Goal: Task Accomplishment & Management: Manage account settings

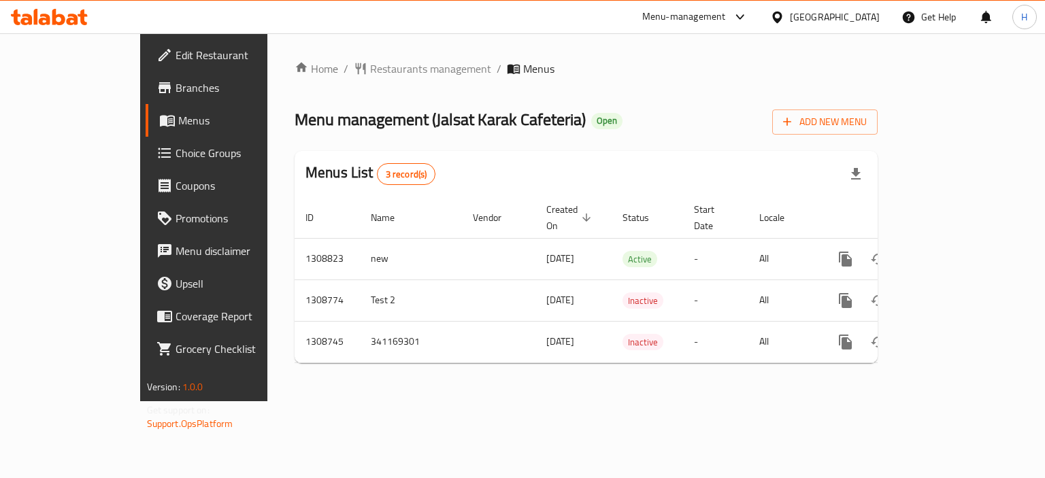
click at [69, 16] on icon at bounding box center [49, 17] width 77 height 16
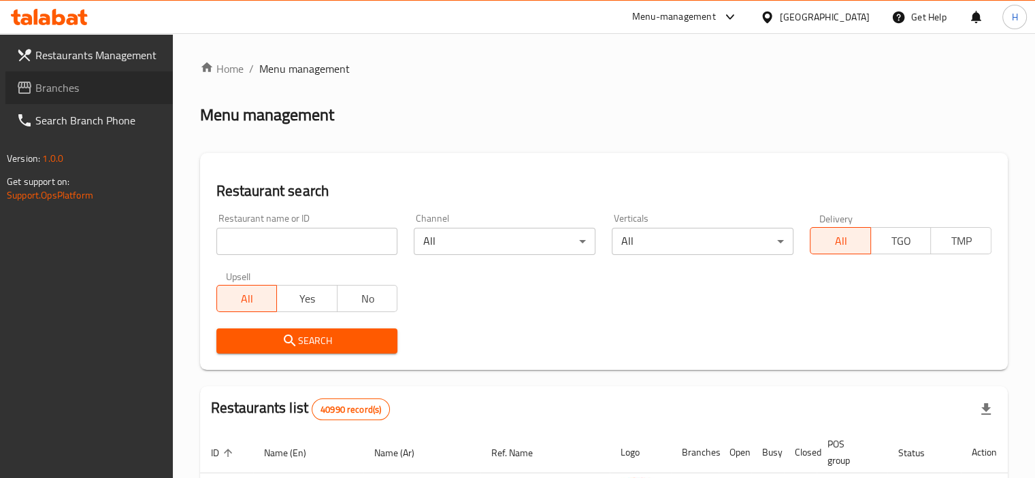
click at [97, 74] on link "Branches" at bounding box center [88, 87] width 167 height 33
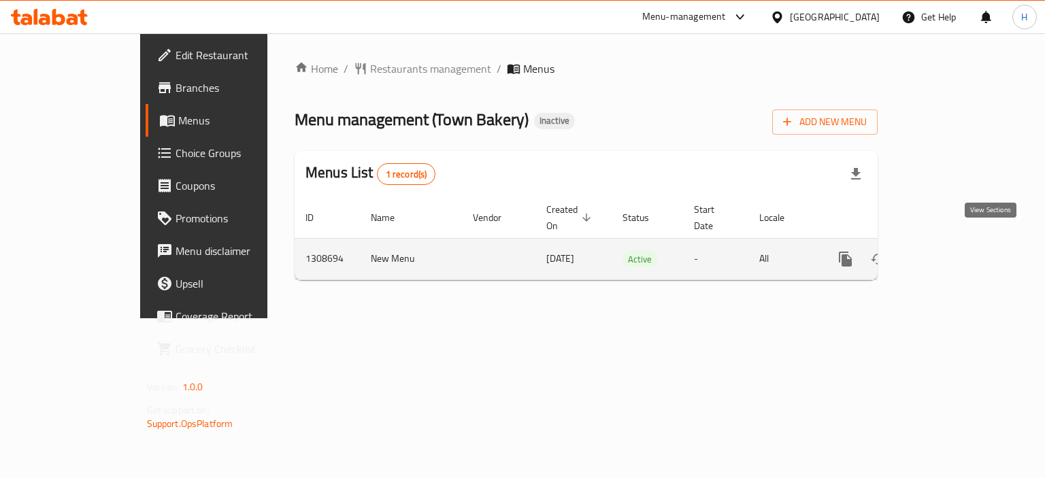
click at [950, 253] on icon "enhanced table" at bounding box center [944, 259] width 12 height 12
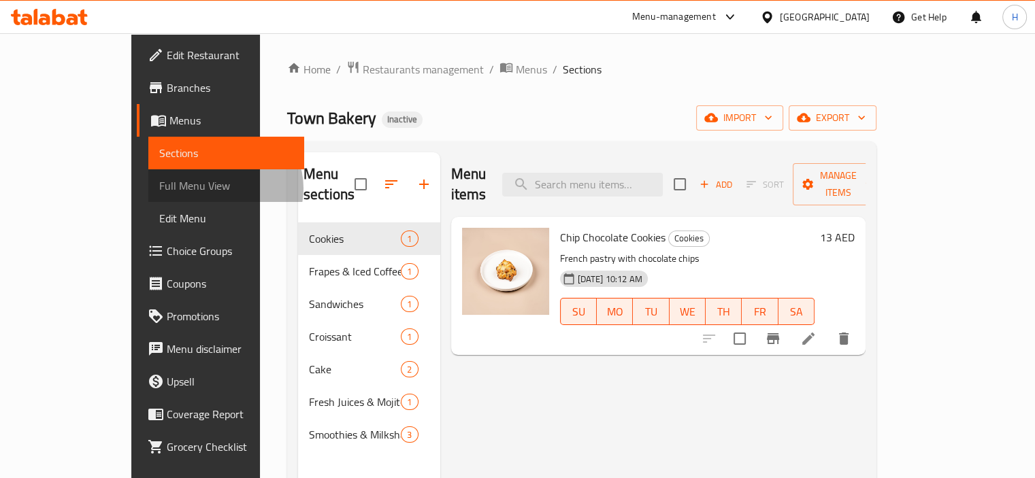
click at [159, 189] on span "Full Menu View" at bounding box center [226, 186] width 134 height 16
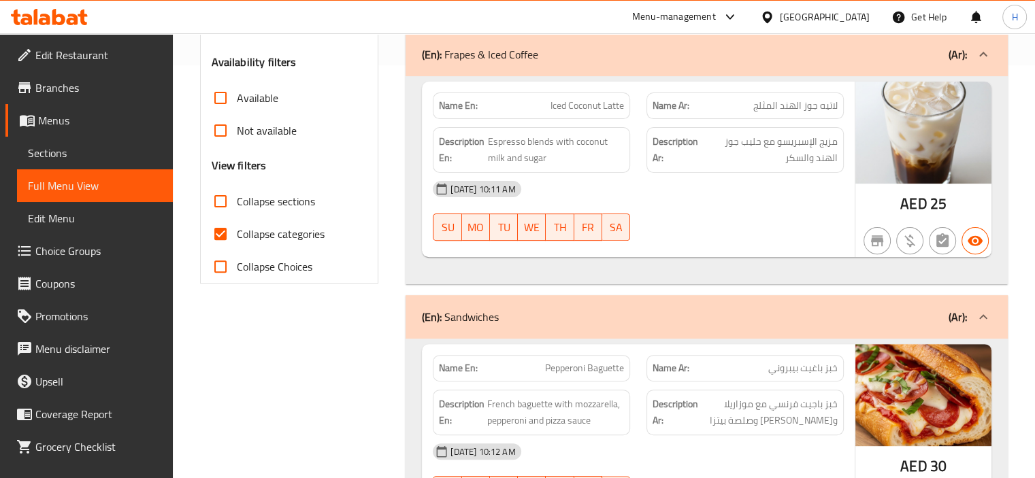
scroll to position [414, 0]
click at [261, 238] on span "Collapse categories" at bounding box center [281, 233] width 88 height 16
click at [237, 238] on input "Collapse categories" at bounding box center [220, 233] width 33 height 33
checkbox input "false"
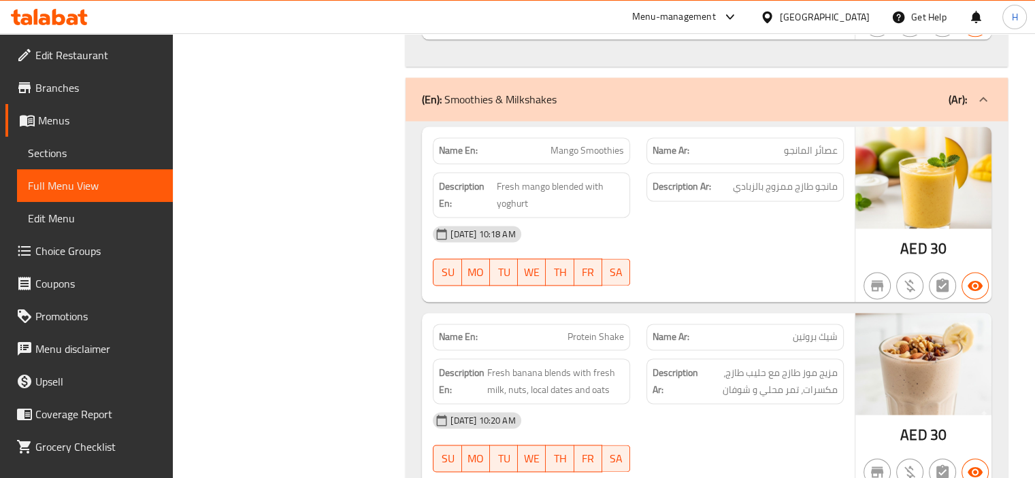
scroll to position [1873, 0]
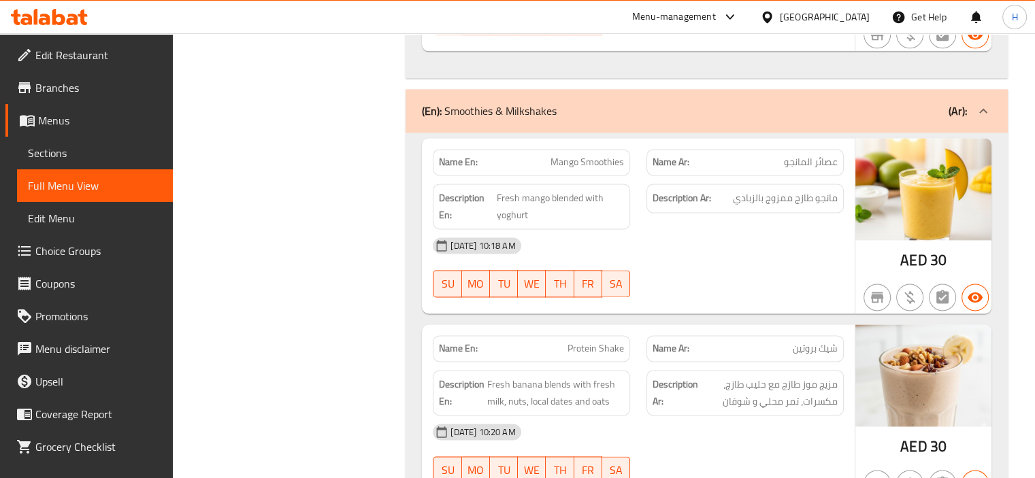
click at [66, 95] on span "Branches" at bounding box center [98, 88] width 127 height 16
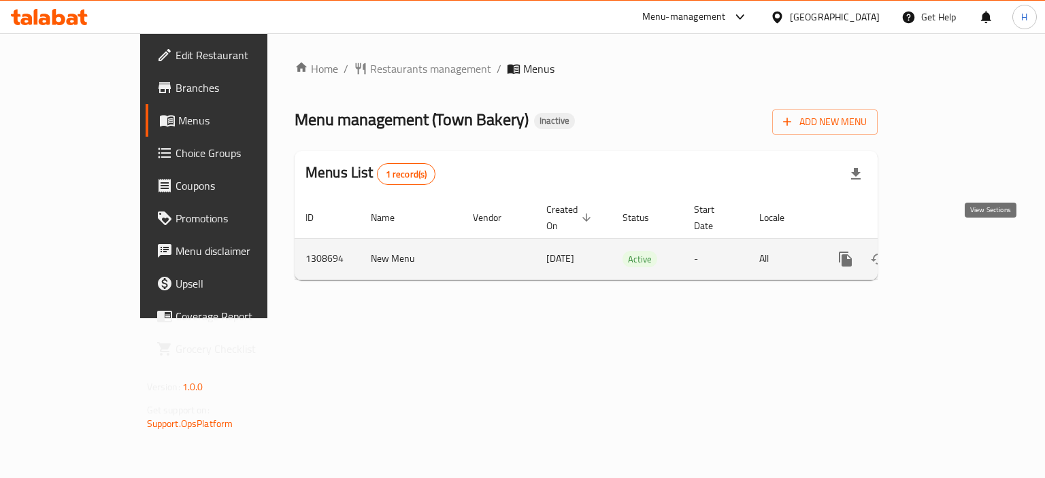
click at [952, 251] on icon "enhanced table" at bounding box center [944, 259] width 16 height 16
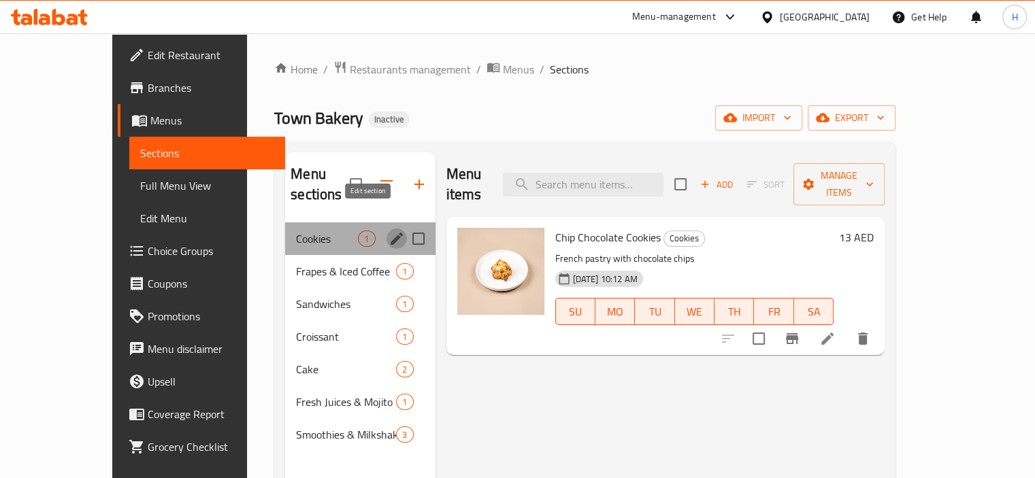
click at [389, 231] on icon "edit" at bounding box center [397, 239] width 16 height 16
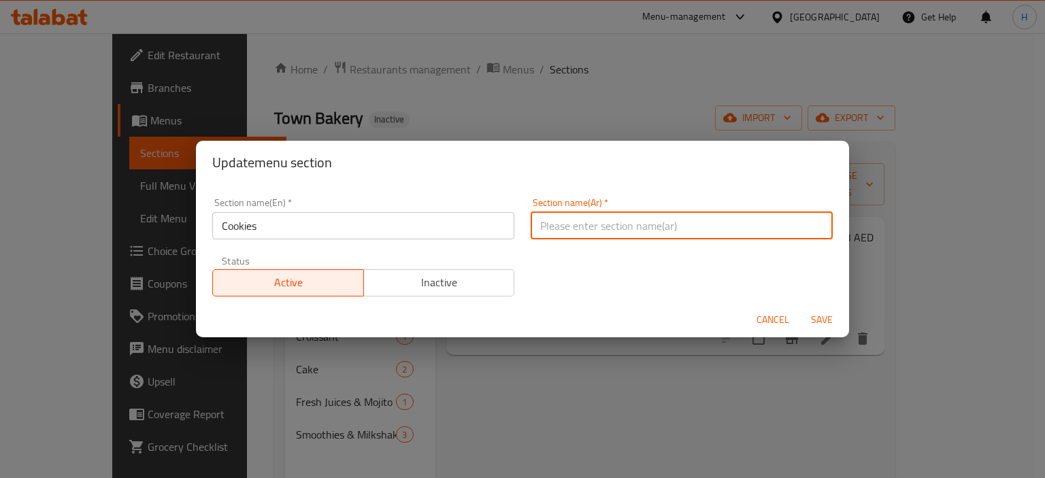
click at [594, 216] on input "text" at bounding box center [682, 225] width 302 height 27
type input "الكوكيز"
click at [821, 316] on span "Save" at bounding box center [822, 320] width 33 height 17
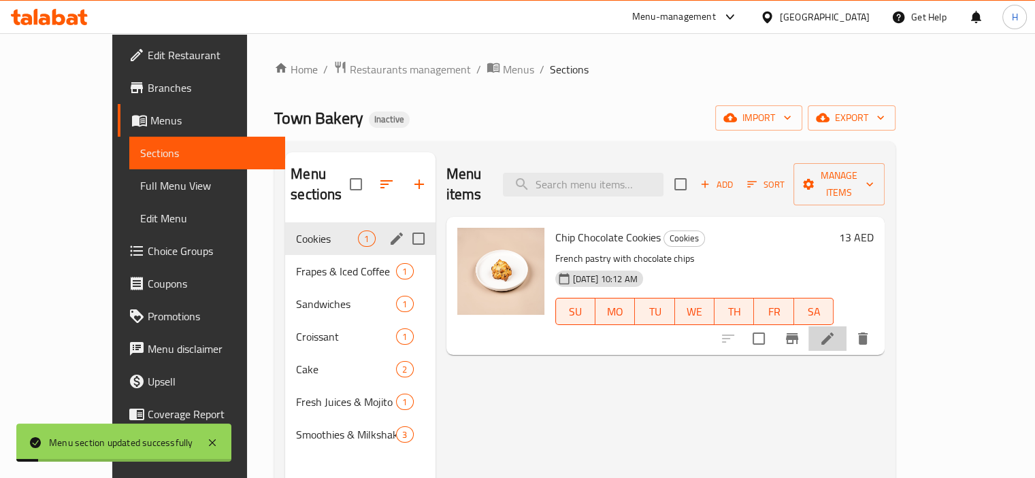
click at [847, 327] on li at bounding box center [828, 339] width 38 height 25
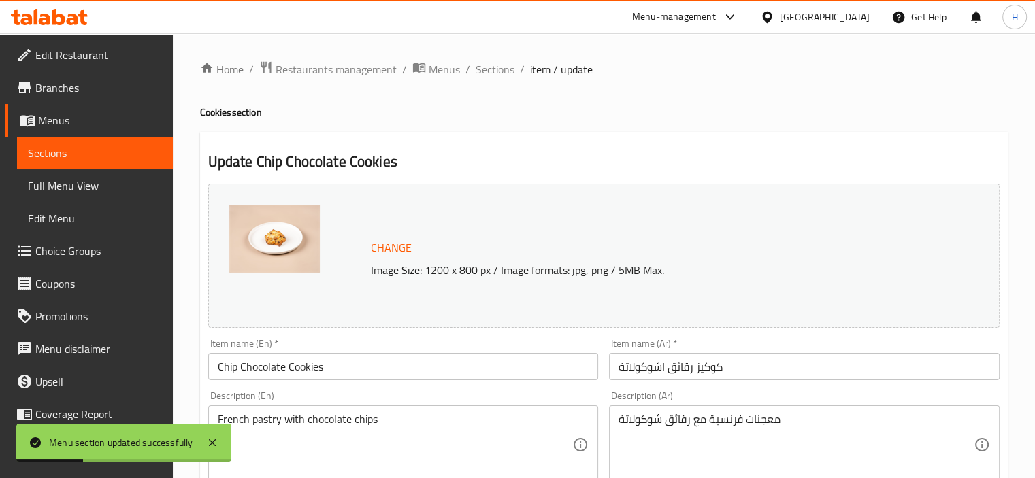
click at [828, 365] on input "كوكيز رقائق اشوكولاتة" at bounding box center [804, 366] width 391 height 27
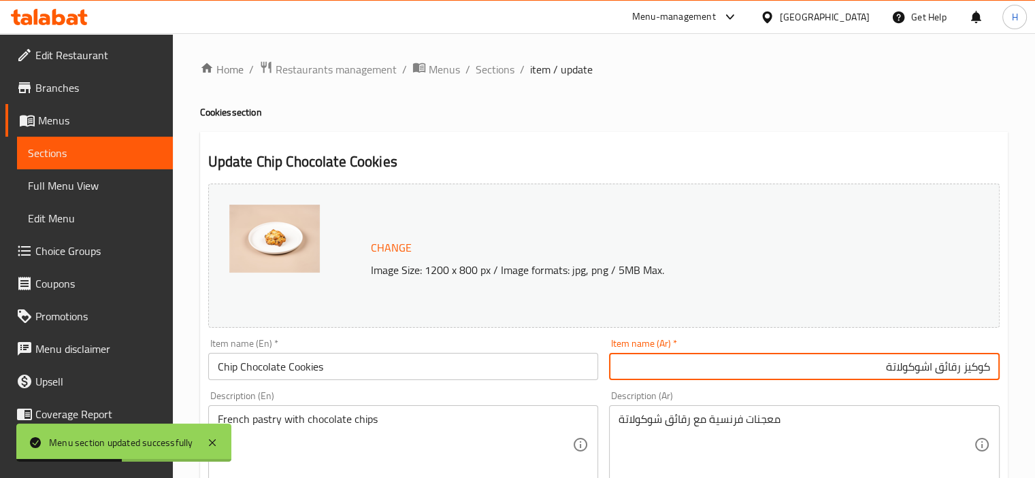
click at [926, 372] on input "كوكيز رقائق اشوكولاتة" at bounding box center [804, 366] width 391 height 27
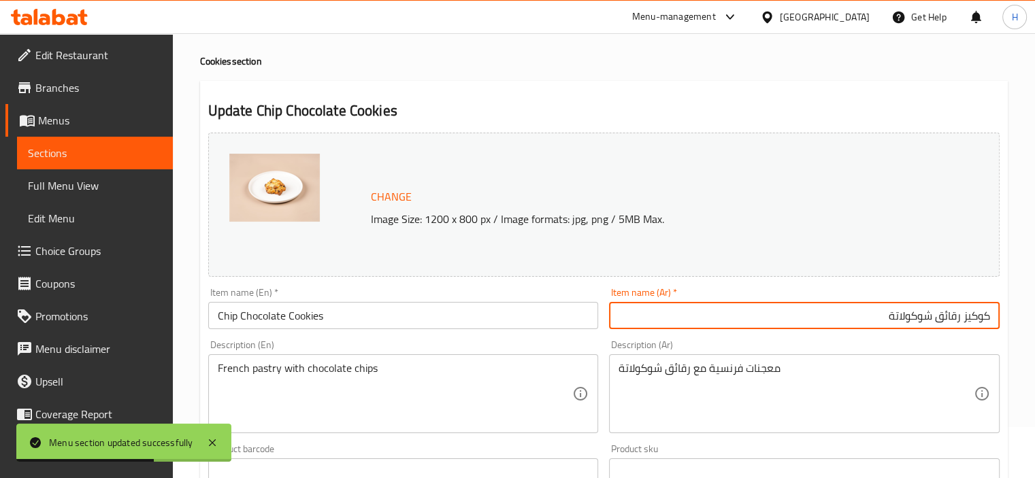
type input "كوكيز رقائق شوكولاتة"
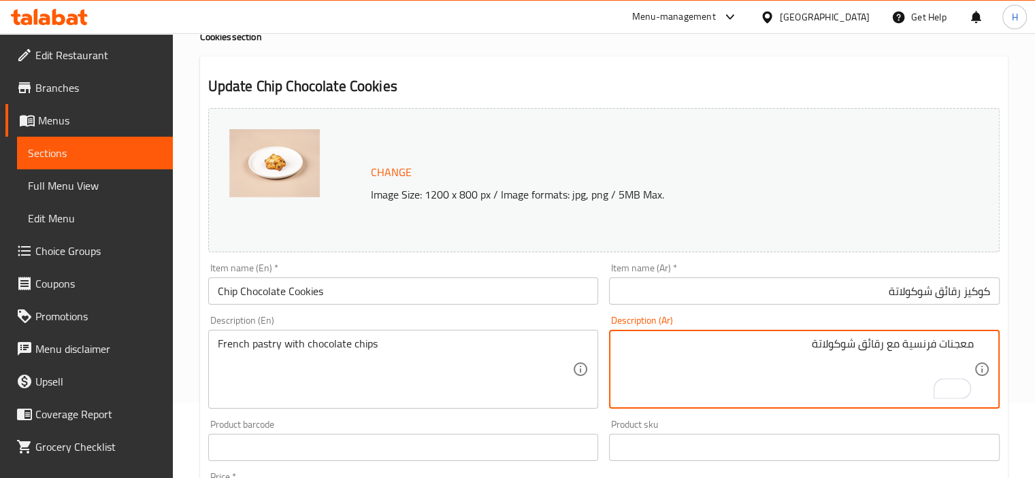
scroll to position [502, 0]
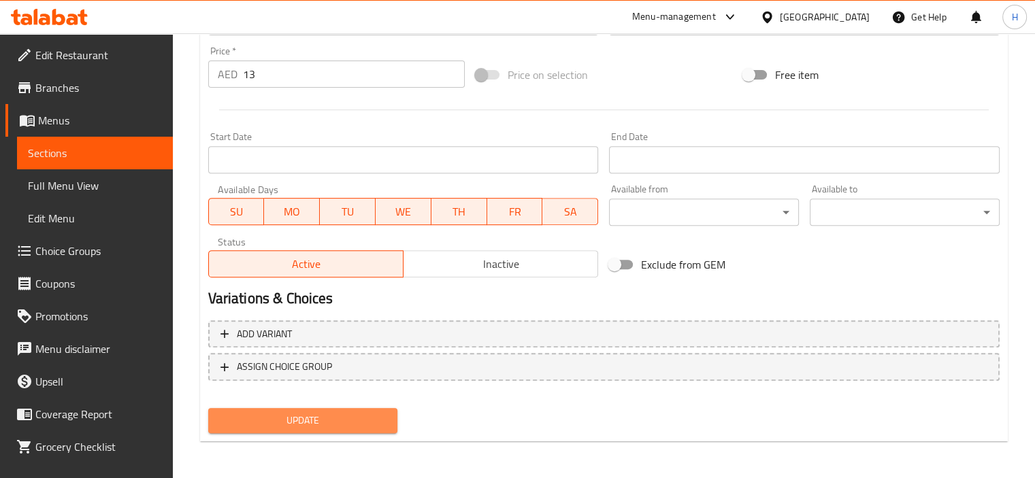
click at [376, 414] on span "Update" at bounding box center [303, 420] width 168 height 17
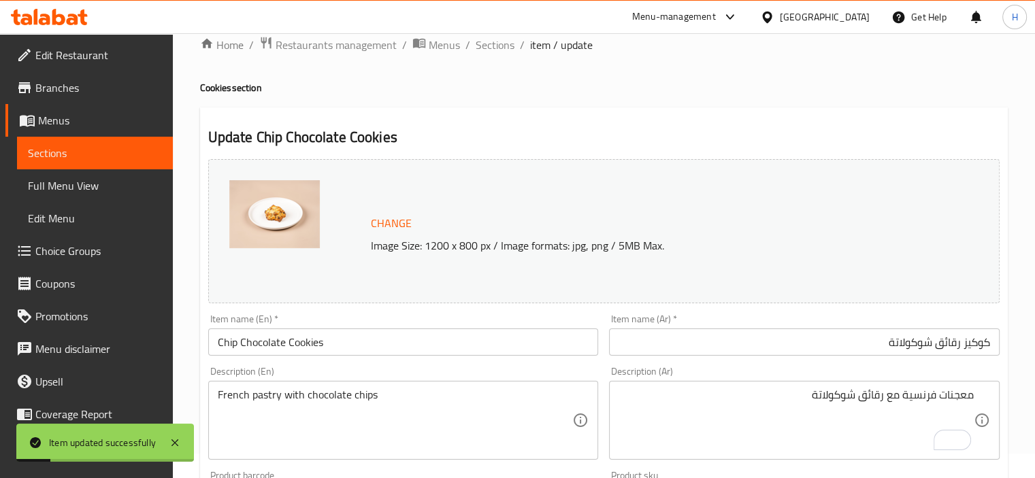
scroll to position [0, 0]
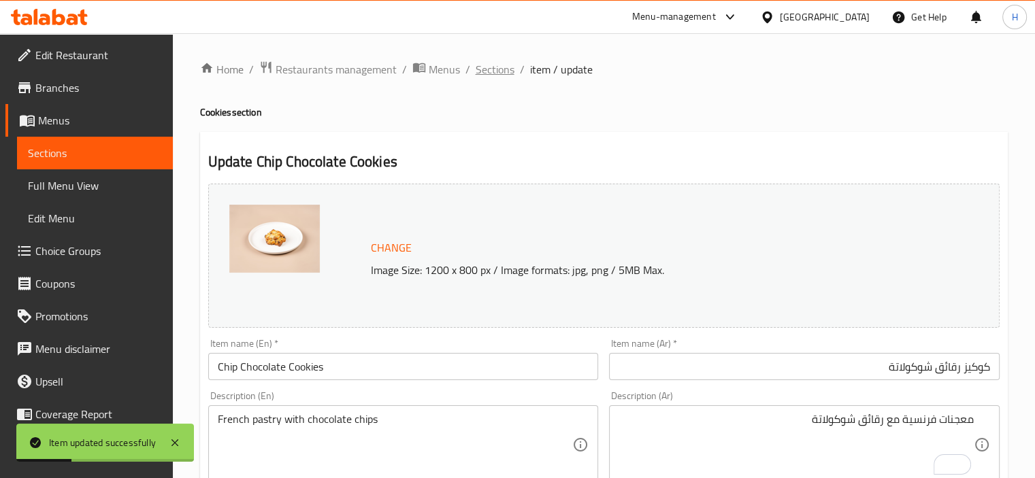
click at [495, 70] on span "Sections" at bounding box center [495, 69] width 39 height 16
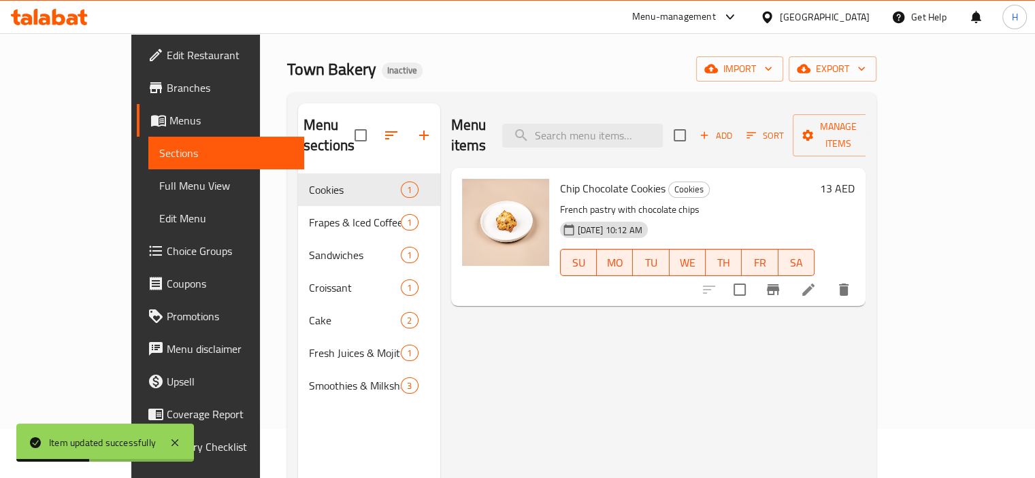
scroll to position [54, 0]
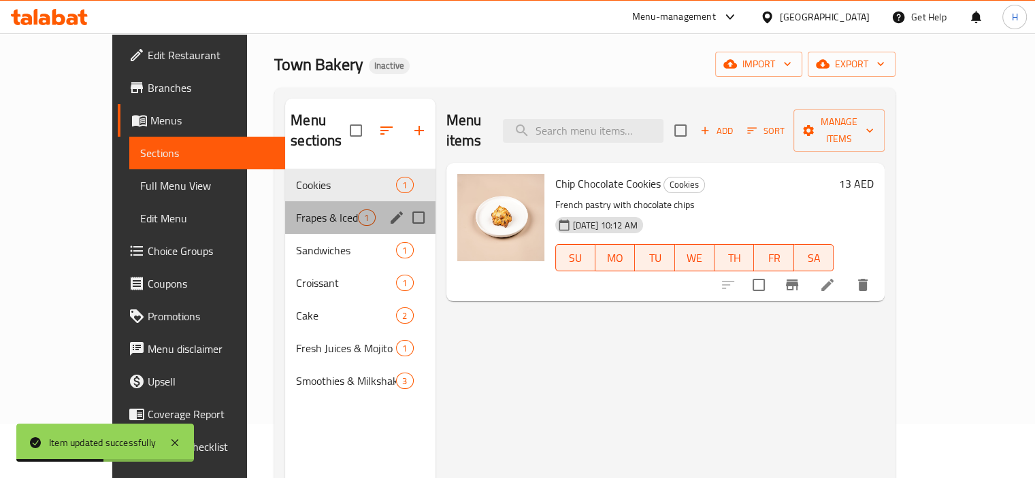
click at [332, 201] on div "Frapes & Iced Coffee 1" at bounding box center [360, 217] width 150 height 33
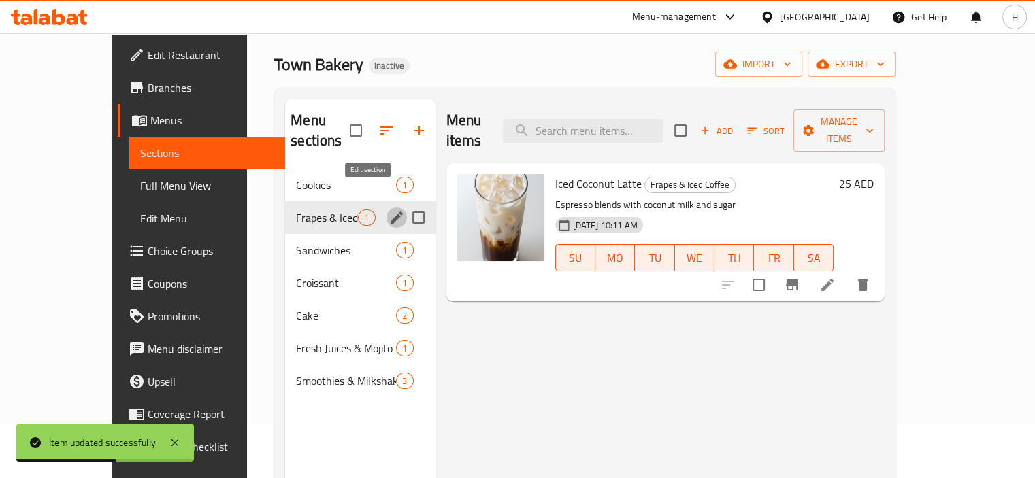
click at [389, 210] on icon "edit" at bounding box center [397, 218] width 16 height 16
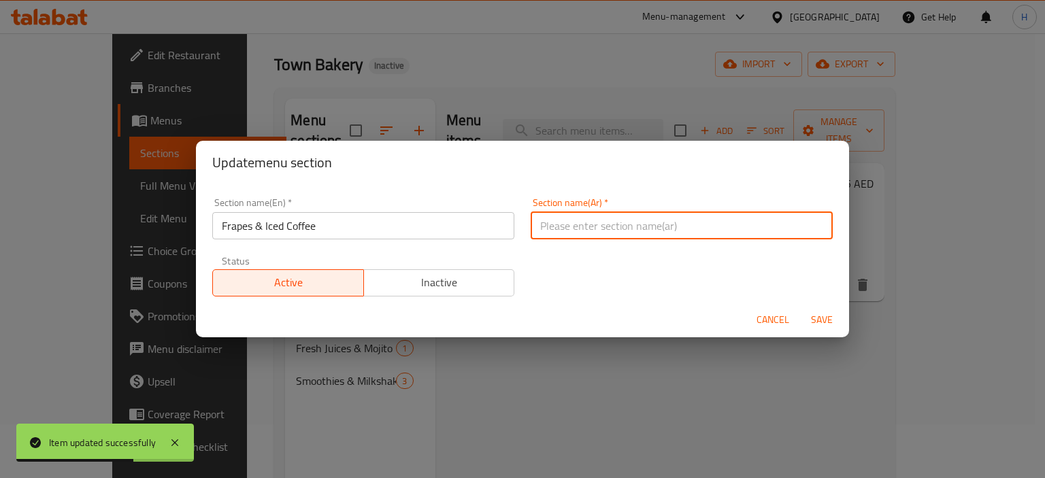
click at [784, 228] on input "text" at bounding box center [682, 225] width 302 height 27
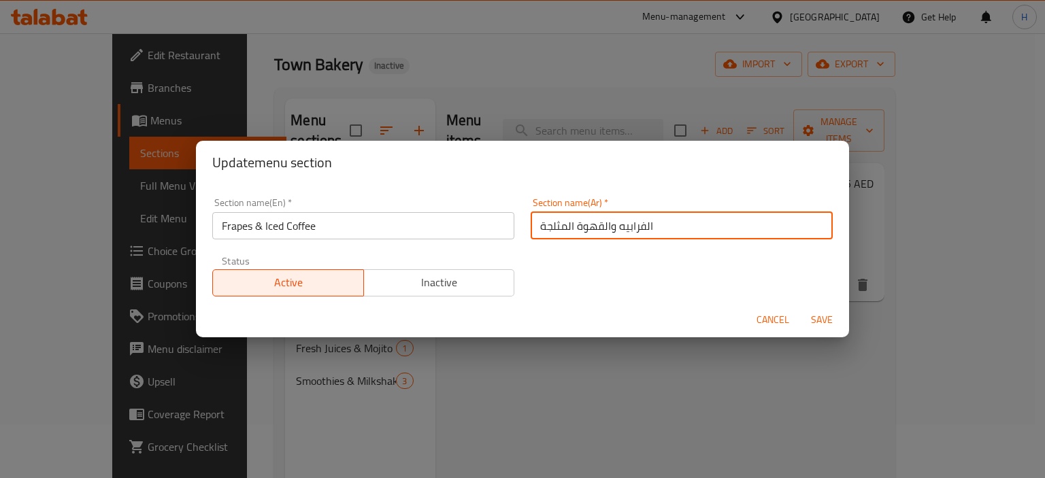
type input "الفرابيه والقهوة المثلجة"
click at [357, 227] on input "Frapes & Iced Coffee" at bounding box center [363, 225] width 302 height 27
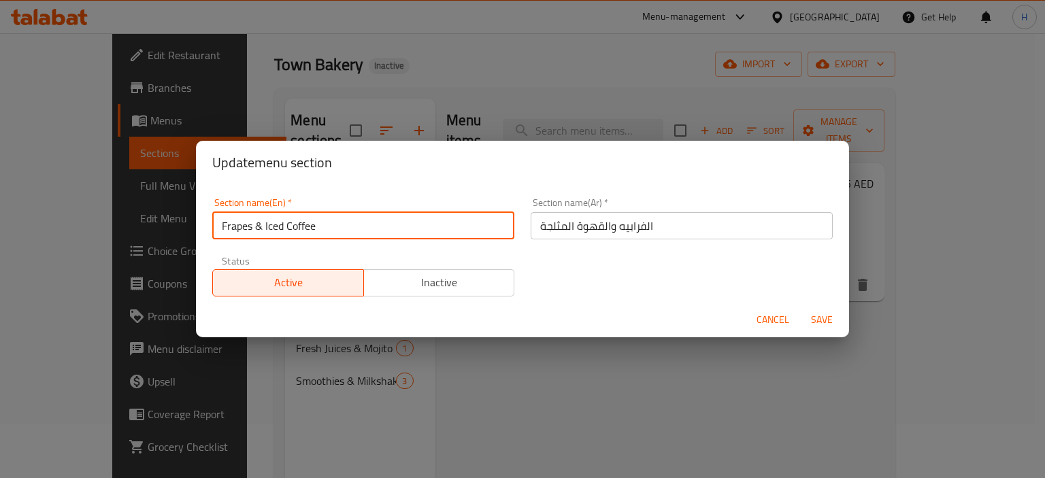
click at [244, 225] on input "Frapes & Iced Coffee" at bounding box center [363, 225] width 302 height 27
type input "Frappes & Iced Coffee"
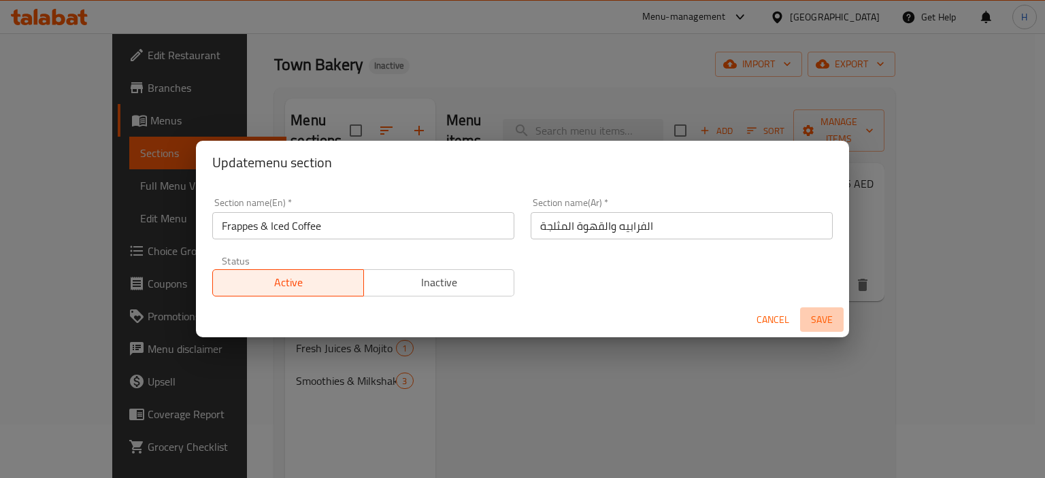
click at [827, 318] on span "Save" at bounding box center [822, 320] width 33 height 17
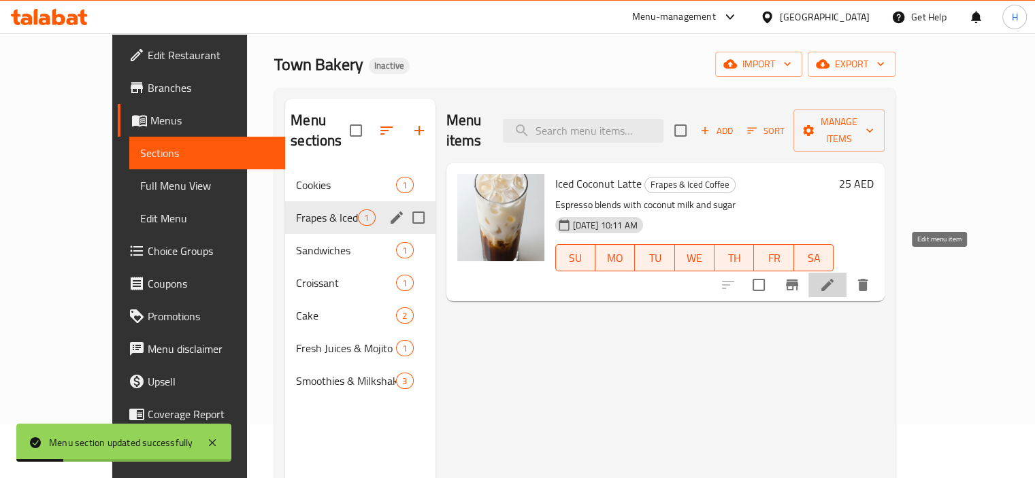
click at [834, 279] on icon at bounding box center [827, 285] width 12 height 12
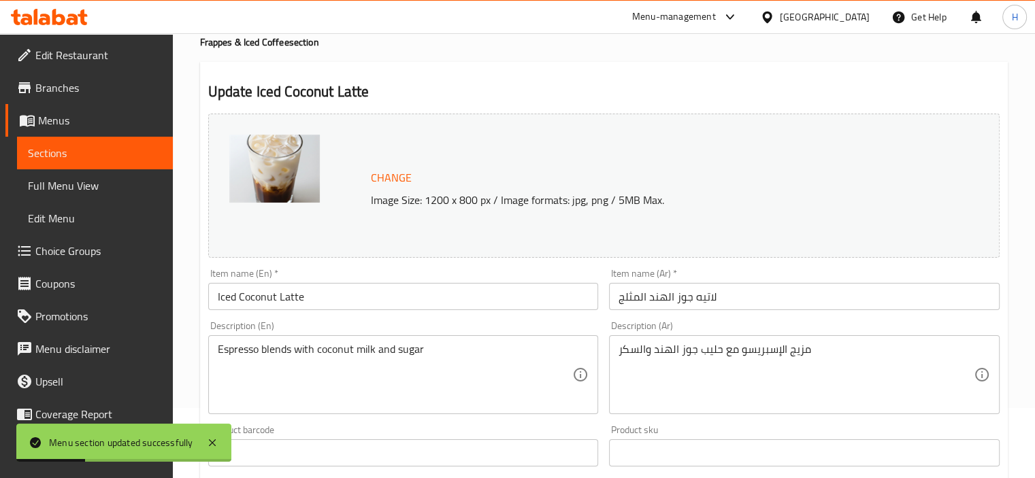
scroll to position [84, 0]
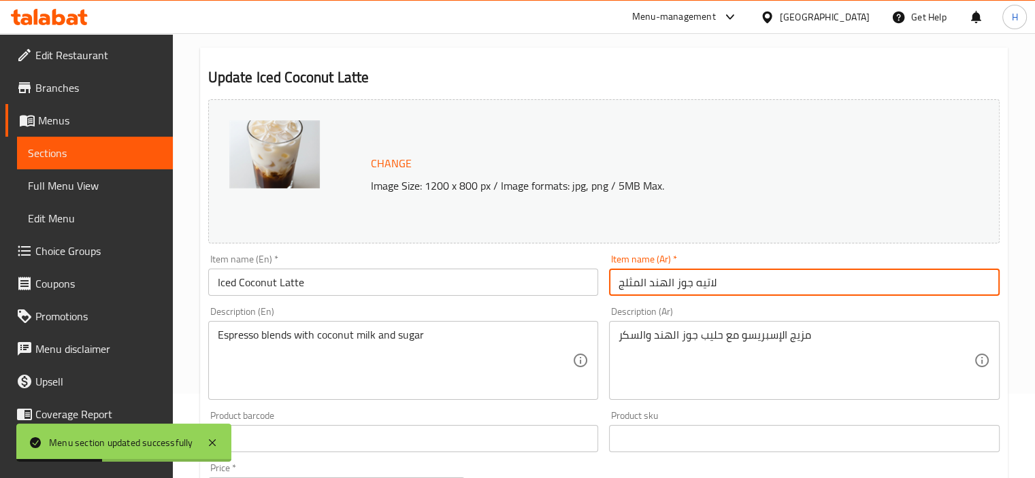
click at [734, 282] on input "لاتيه جوز الهند المثلج" at bounding box center [804, 282] width 391 height 27
click at [936, 284] on input "لاتيه جوز الهند المثلج" at bounding box center [804, 282] width 391 height 27
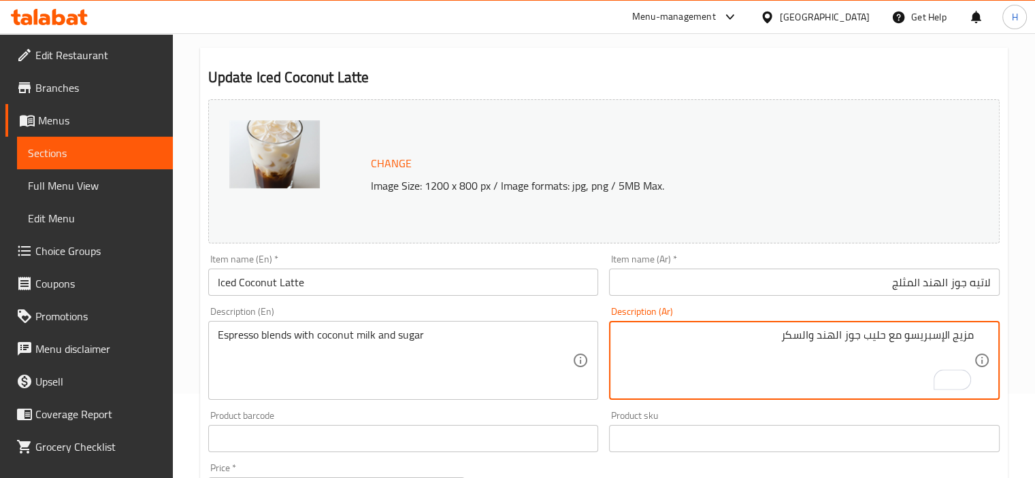
click at [943, 342] on textarea "مزيج الإسبريسو مع حليب جوز الهند والسكر" at bounding box center [796, 361] width 355 height 65
type textarea "مزيج إسبريسو مع حليب جوز الهند وسكر"
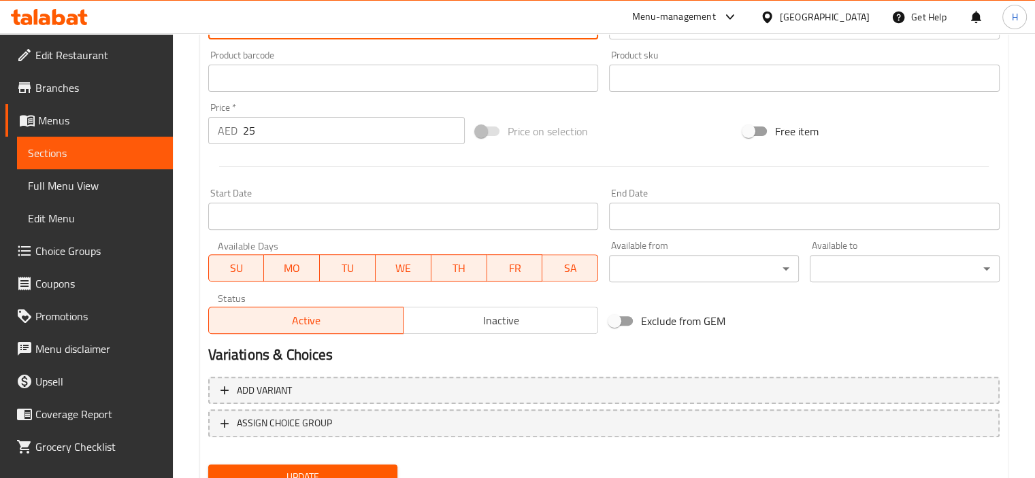
scroll to position [502, 0]
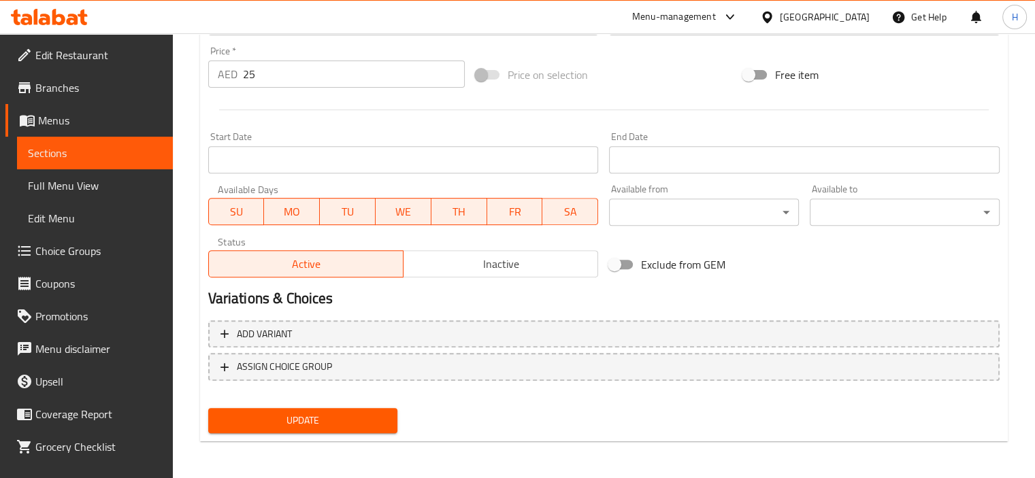
type textarea "Espresso blends with coconut milk and sugar"
click at [299, 421] on span "Update" at bounding box center [303, 420] width 168 height 17
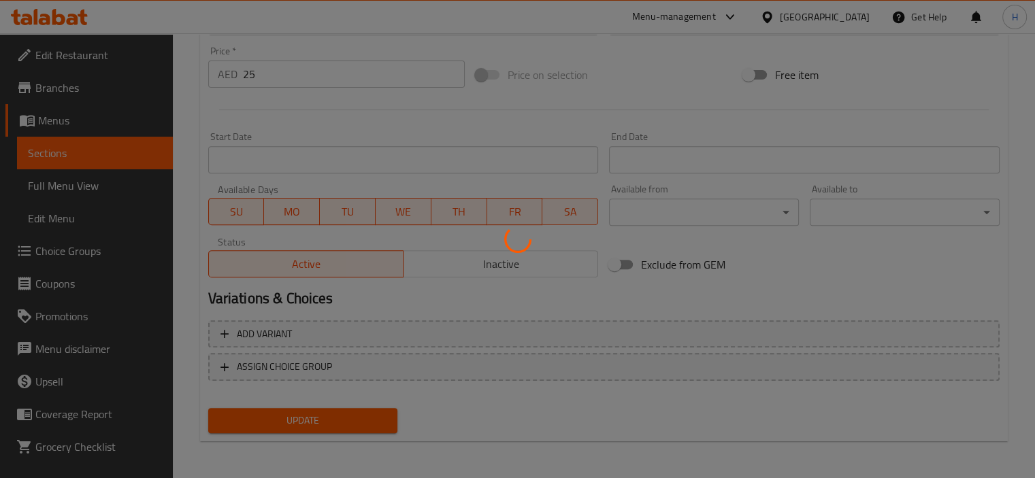
scroll to position [0, 0]
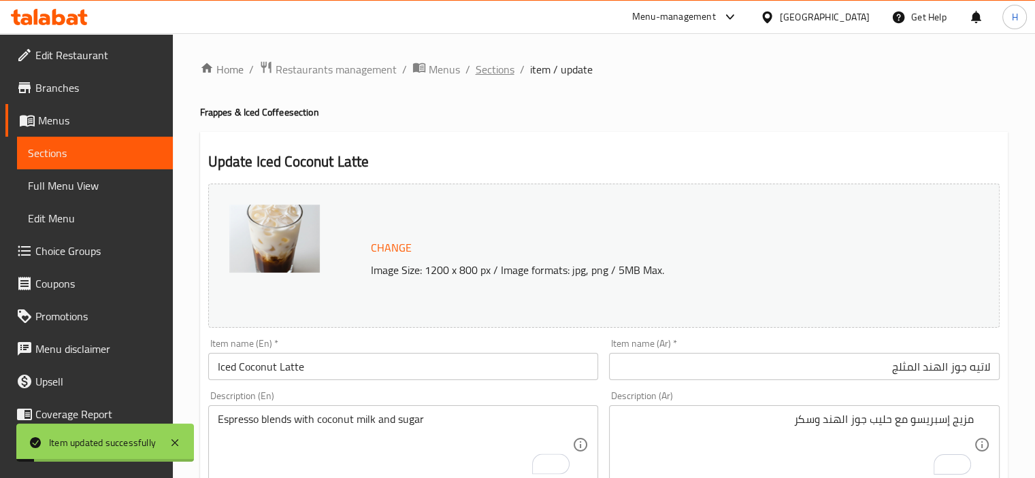
click at [495, 76] on span "Sections" at bounding box center [495, 69] width 39 height 16
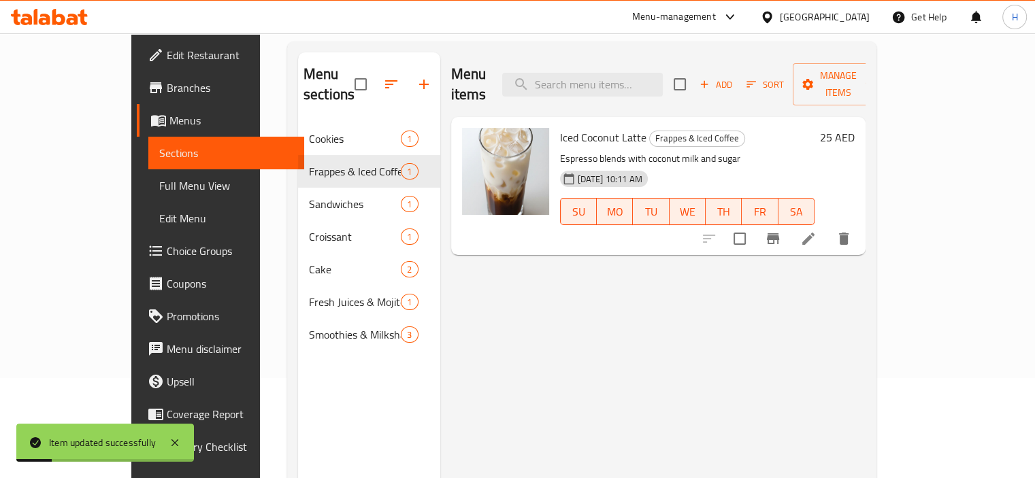
scroll to position [101, 0]
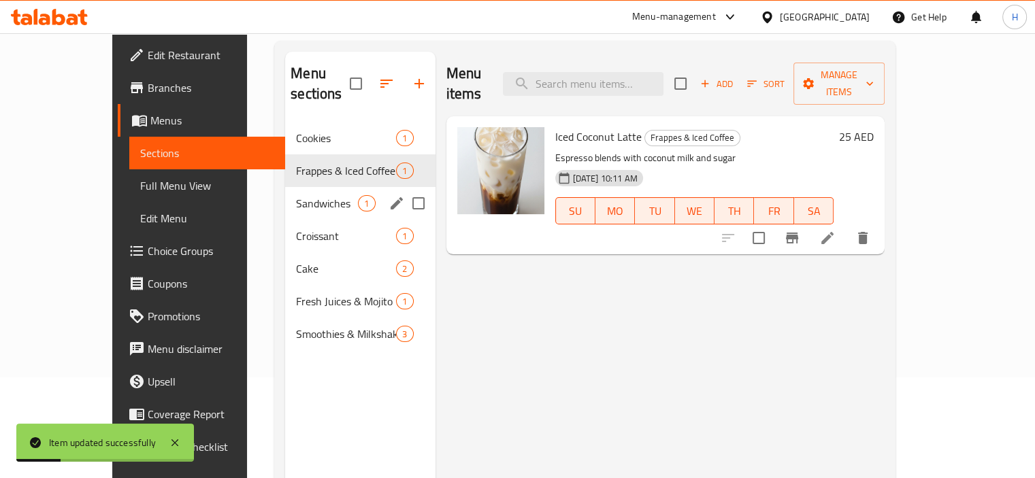
click at [304, 195] on div "Sandwiches 1" at bounding box center [360, 203] width 150 height 33
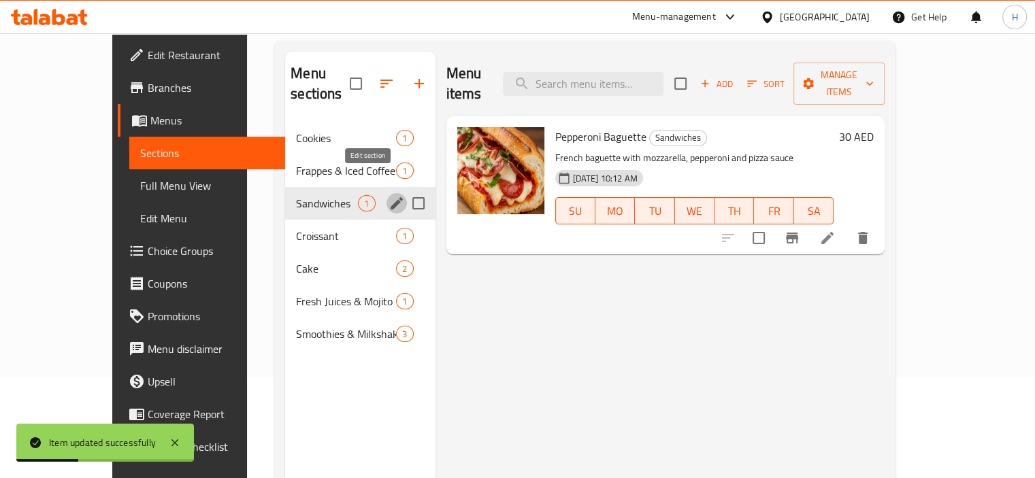
click at [391, 197] on icon "edit" at bounding box center [397, 203] width 12 height 12
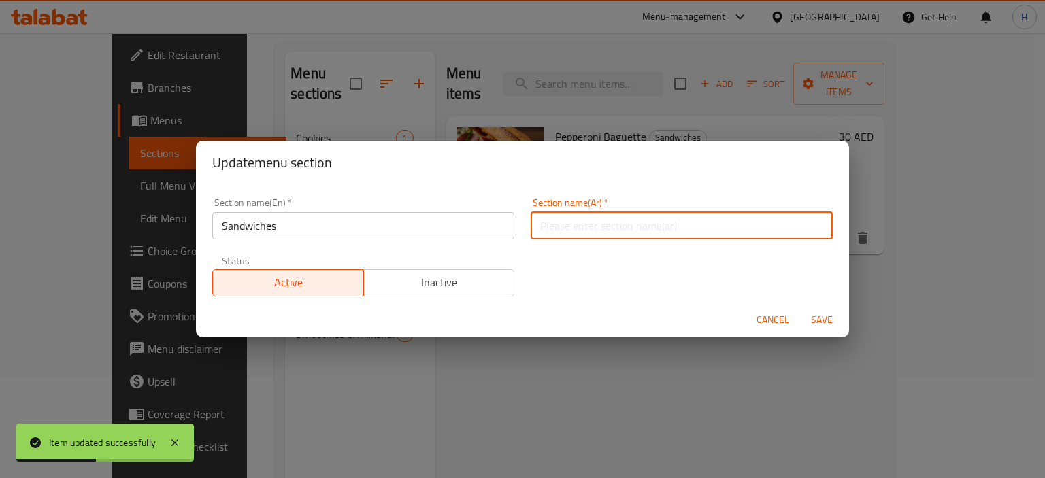
click at [610, 229] on input "text" at bounding box center [682, 225] width 302 height 27
type input "h"
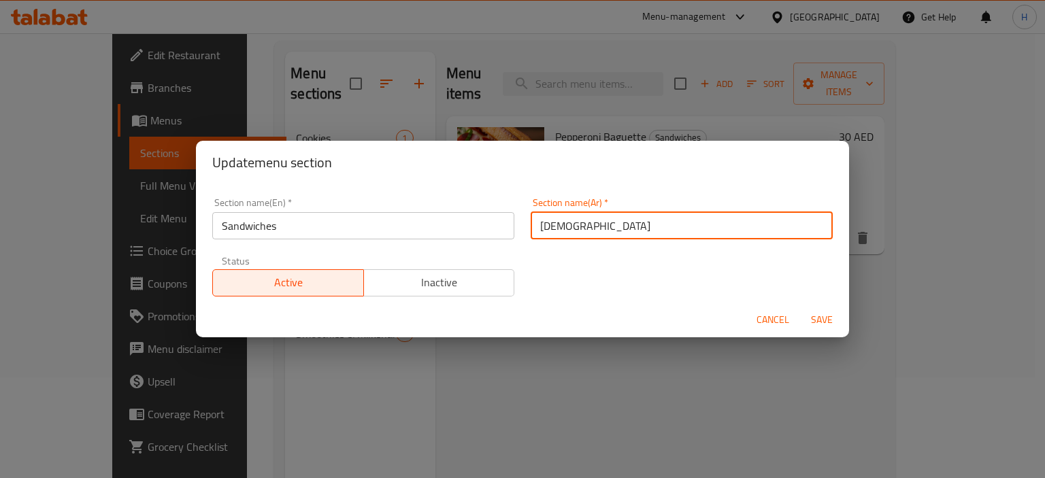
type input "السن"
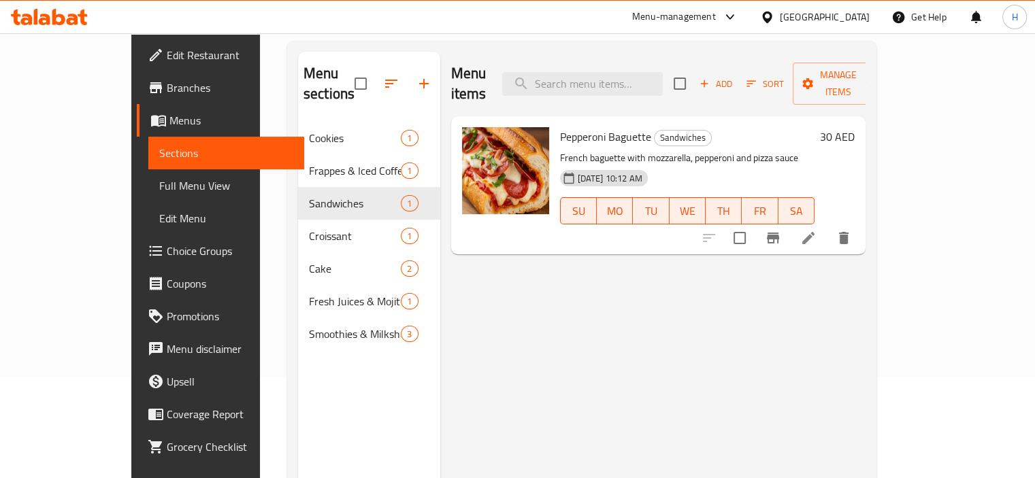
click at [629, 260] on div "Menu items Add Sort Manage items Pepperoni Baguette Sandwiches French baguette …" at bounding box center [653, 291] width 426 height 478
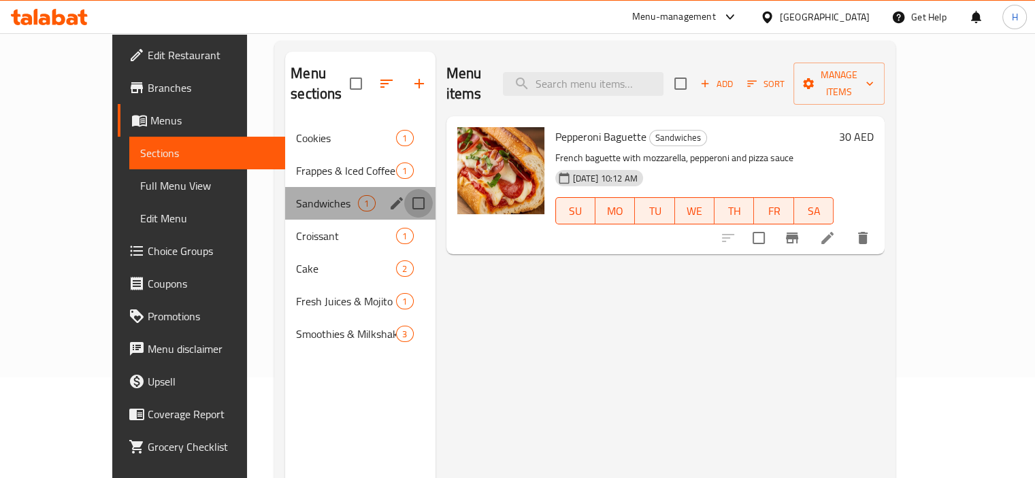
click at [404, 189] on input "Menu sections" at bounding box center [418, 203] width 29 height 29
checkbox input "true"
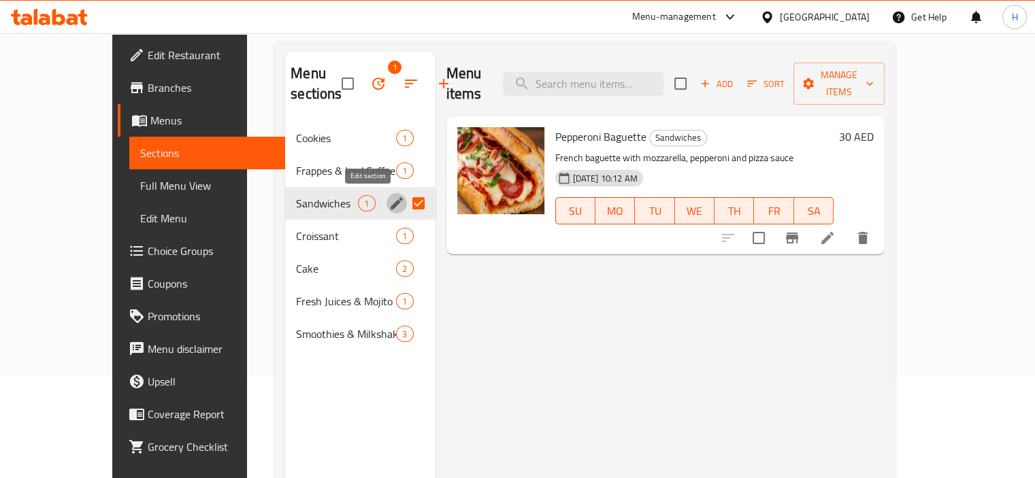
click at [389, 202] on icon "edit" at bounding box center [397, 203] width 16 height 16
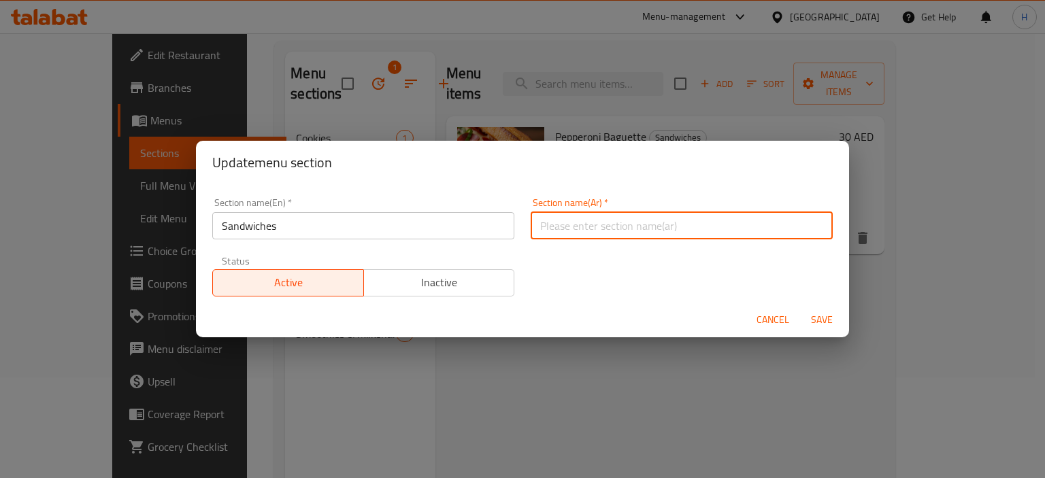
click at [580, 216] on input "text" at bounding box center [682, 225] width 302 height 27
type input "السندويتشات"
click at [828, 318] on span "Save" at bounding box center [822, 320] width 33 height 17
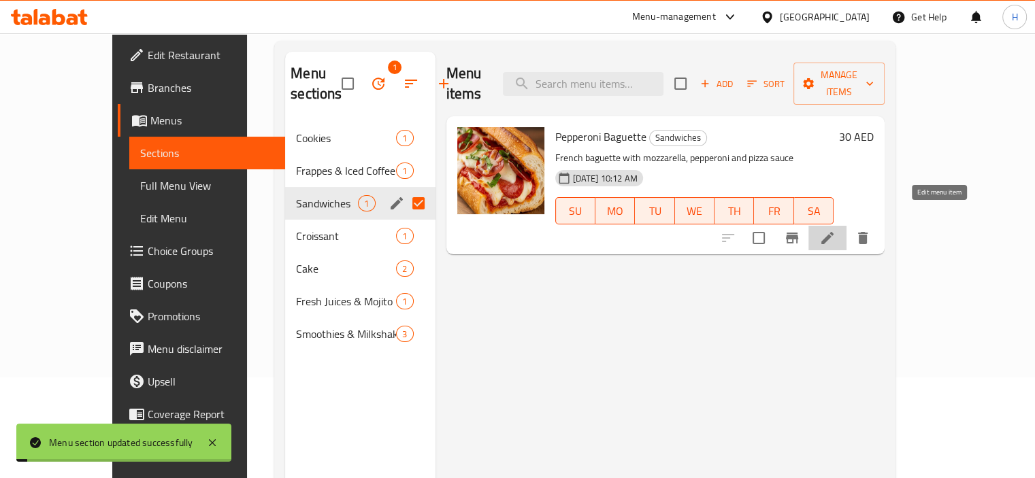
click at [836, 230] on icon at bounding box center [827, 238] width 16 height 16
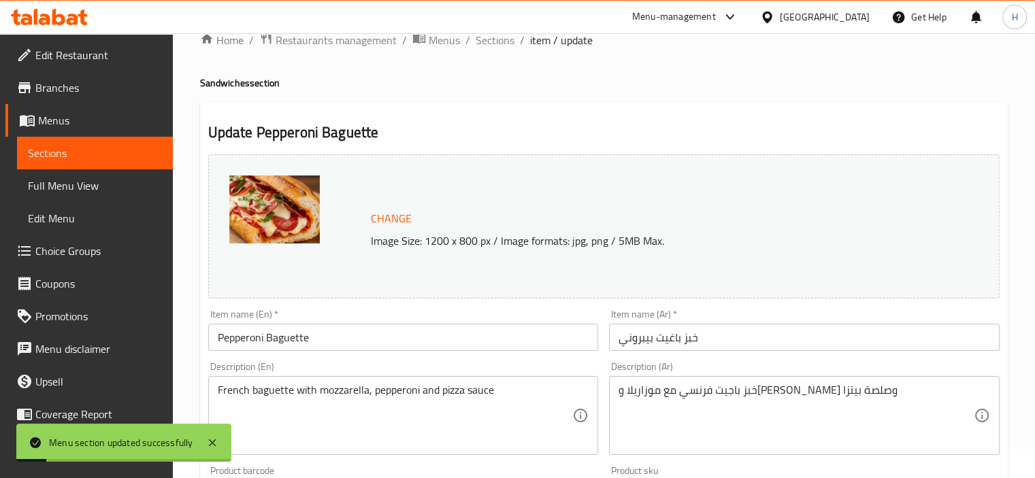
scroll to position [30, 0]
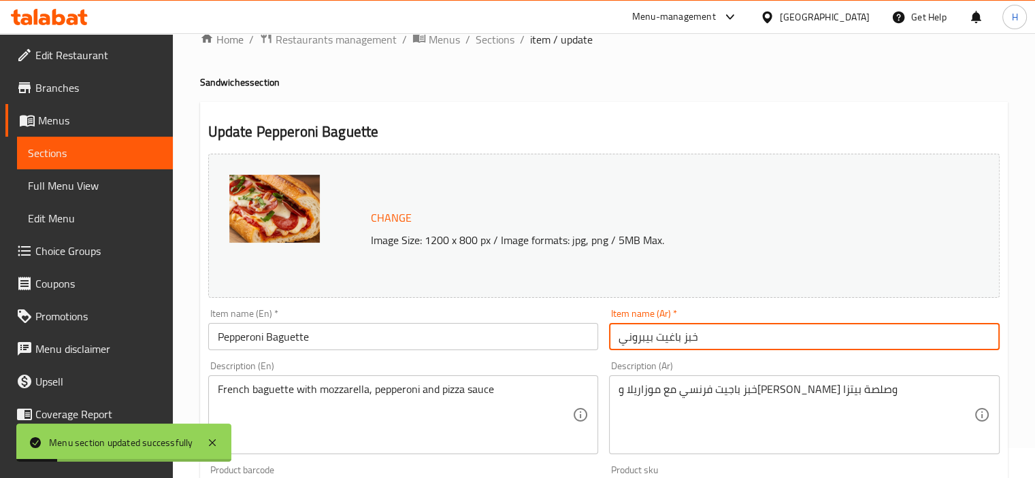
click at [708, 327] on input "خبز باغيت بيبروني" at bounding box center [804, 336] width 391 height 27
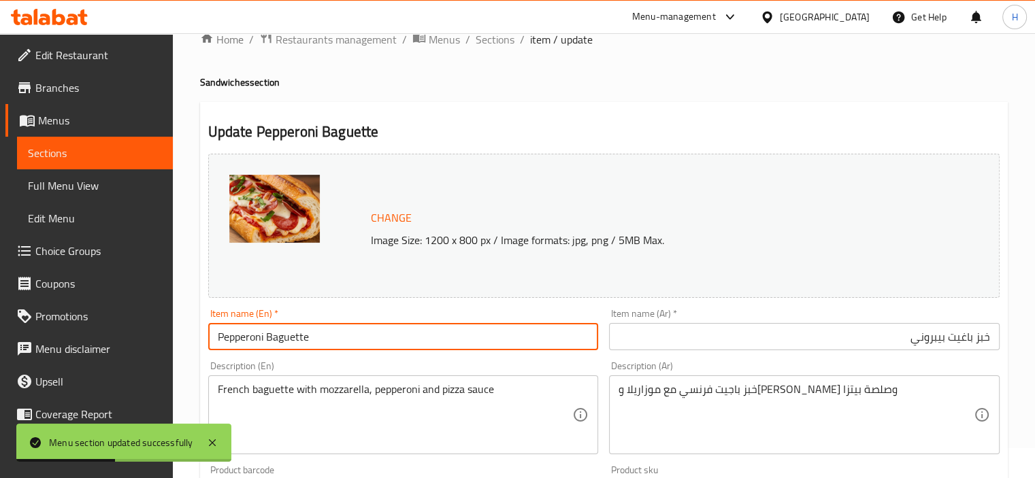
click at [313, 344] on input "Pepperoni Baguette" at bounding box center [403, 336] width 391 height 27
type input "Pepperoni Baguette Bread"
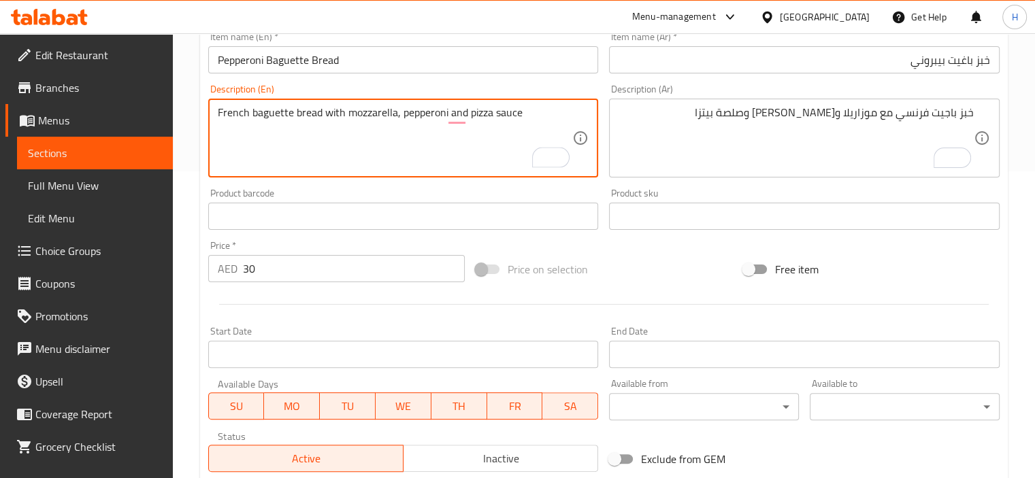
scroll to position [502, 0]
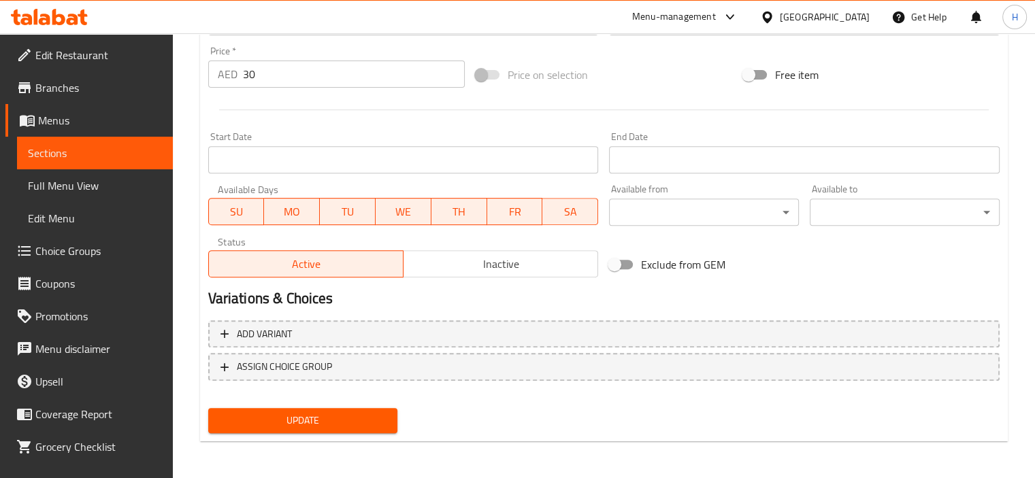
type textarea "French baguette bread with mozzarella, pepperoni and pizza sauce"
click at [330, 417] on span "Update" at bounding box center [303, 420] width 168 height 17
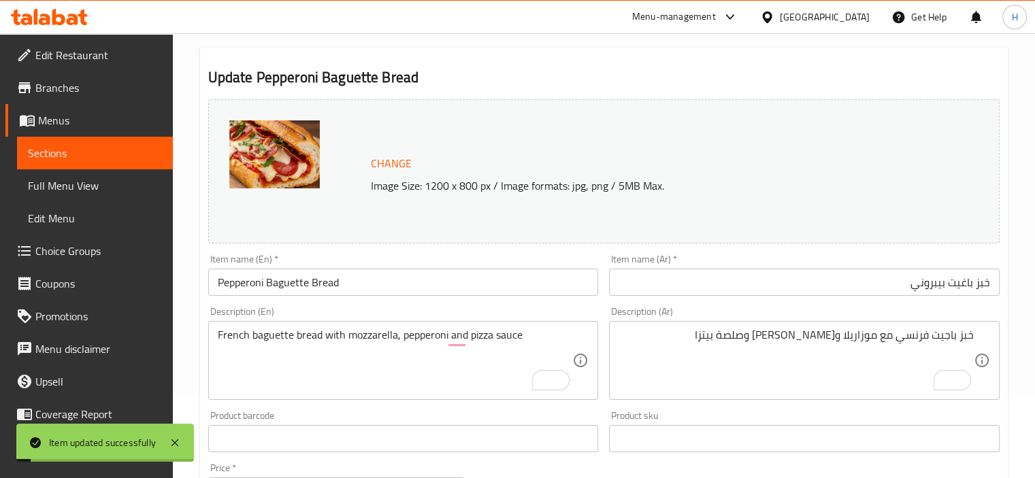
scroll to position [0, 0]
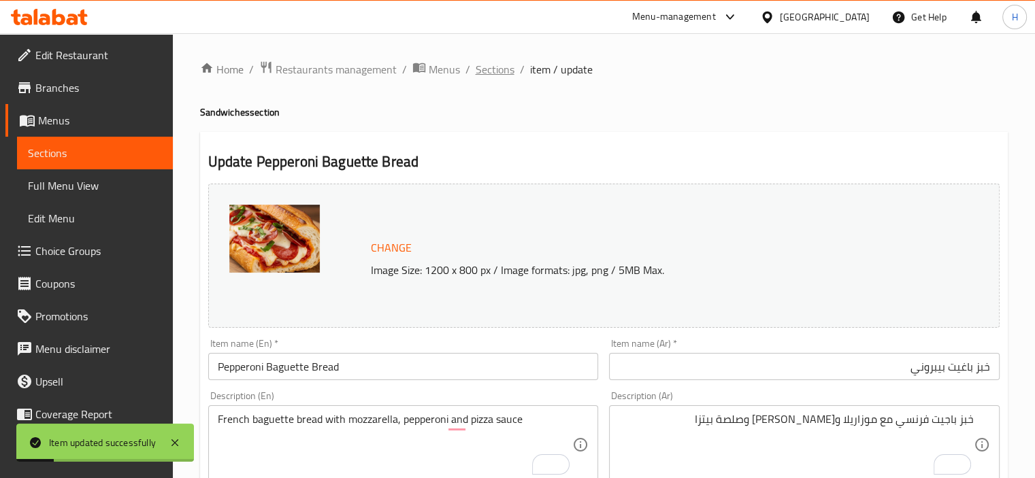
click at [496, 76] on span "Sections" at bounding box center [495, 69] width 39 height 16
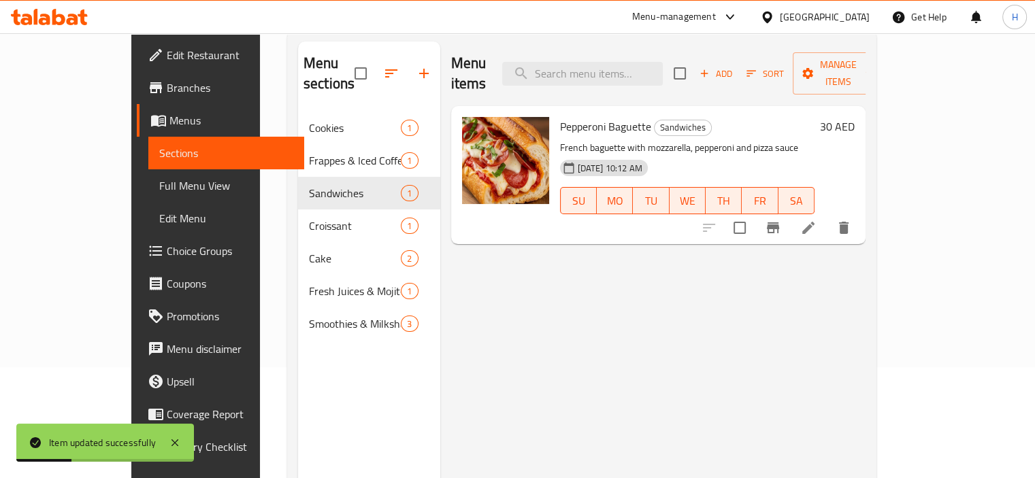
scroll to position [116, 0]
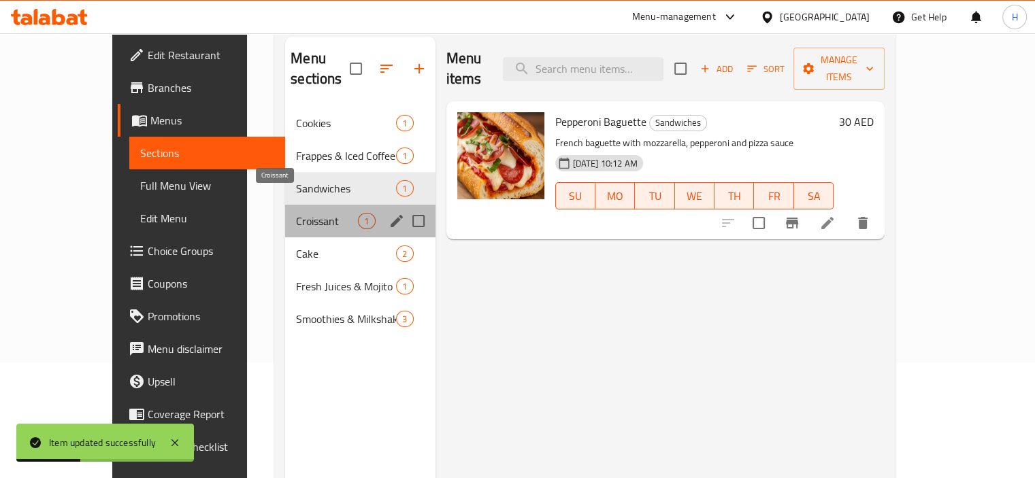
click at [325, 213] on span "Croissant" at bounding box center [327, 221] width 62 height 16
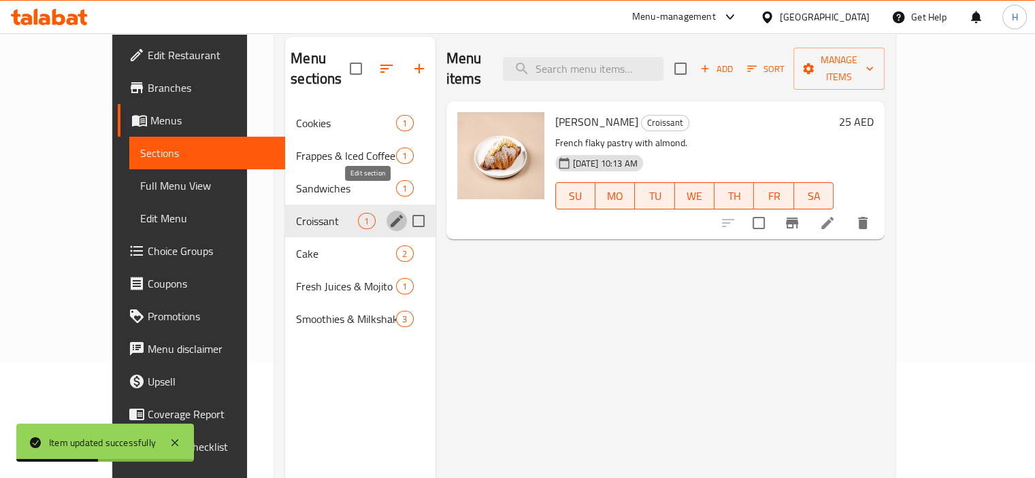
click at [391, 215] on icon "edit" at bounding box center [397, 221] width 12 height 12
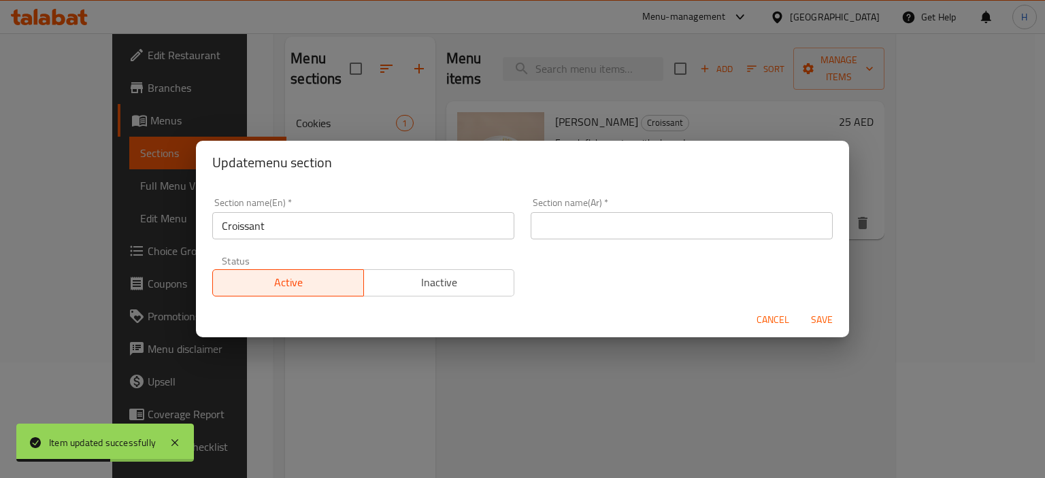
click at [585, 225] on input "text" at bounding box center [682, 225] width 302 height 27
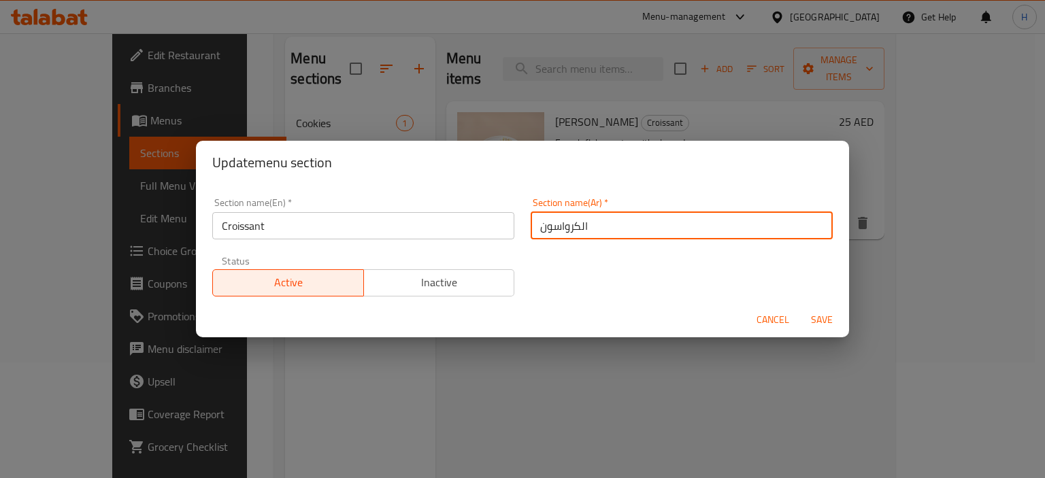
type input "الكرواسون"
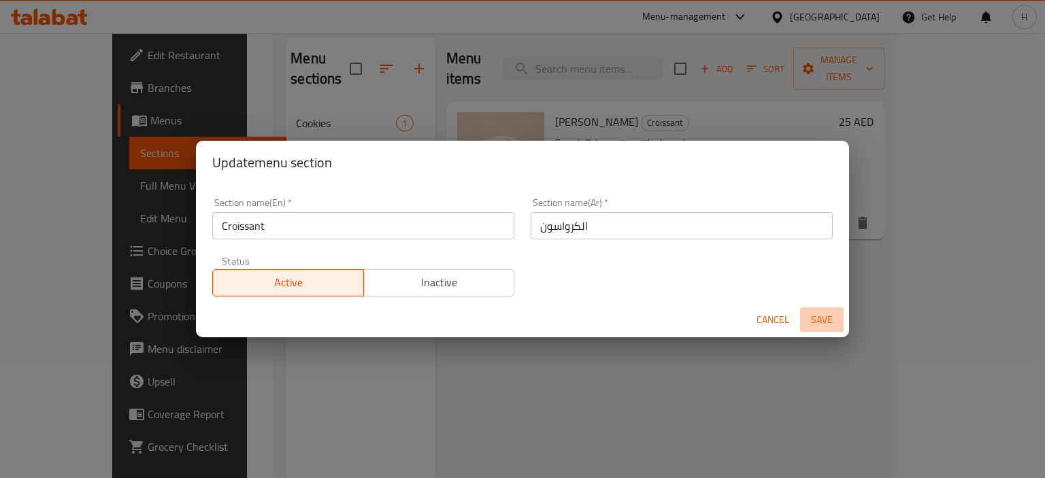
click at [817, 323] on span "Save" at bounding box center [822, 320] width 33 height 17
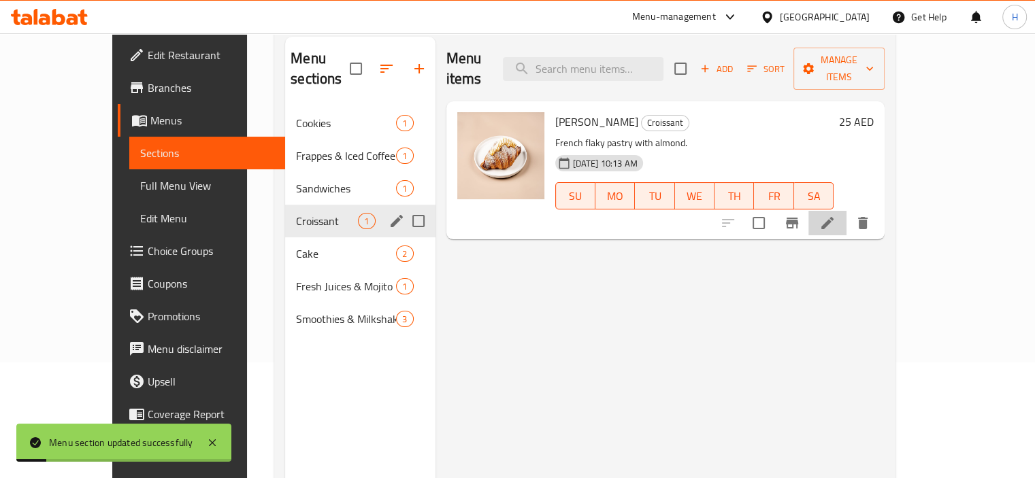
click at [847, 211] on li at bounding box center [828, 223] width 38 height 25
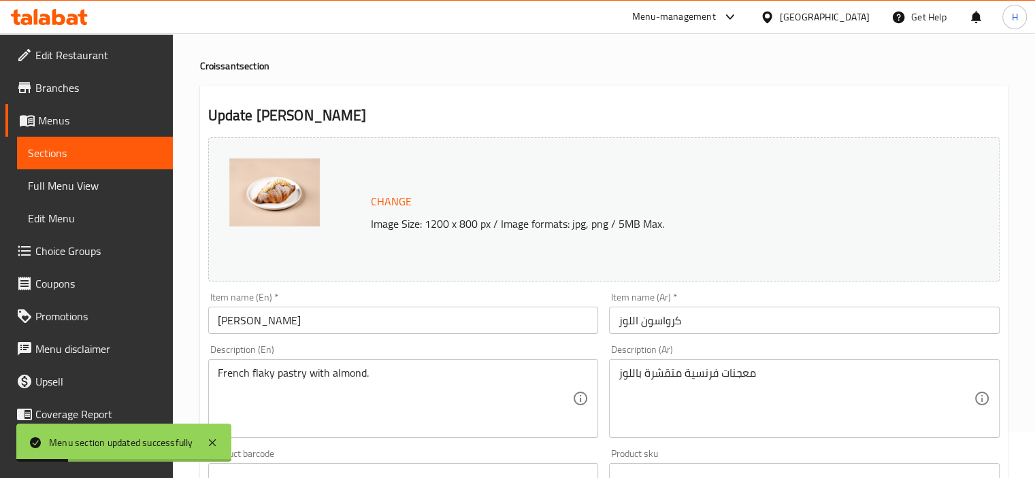
scroll to position [54, 0]
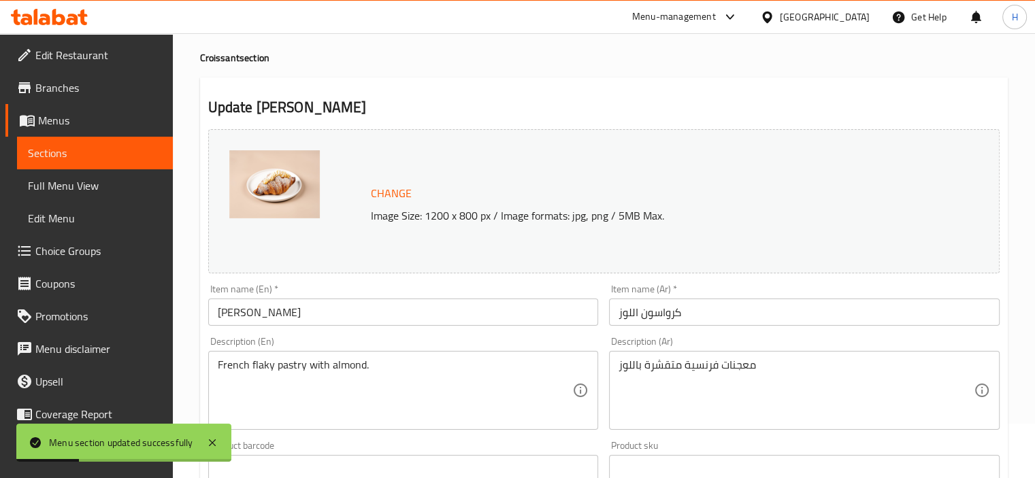
click at [755, 340] on div "Description (Ar) معجنات فرنسية متقشرة باللوز Description (Ar)" at bounding box center [804, 383] width 391 height 93
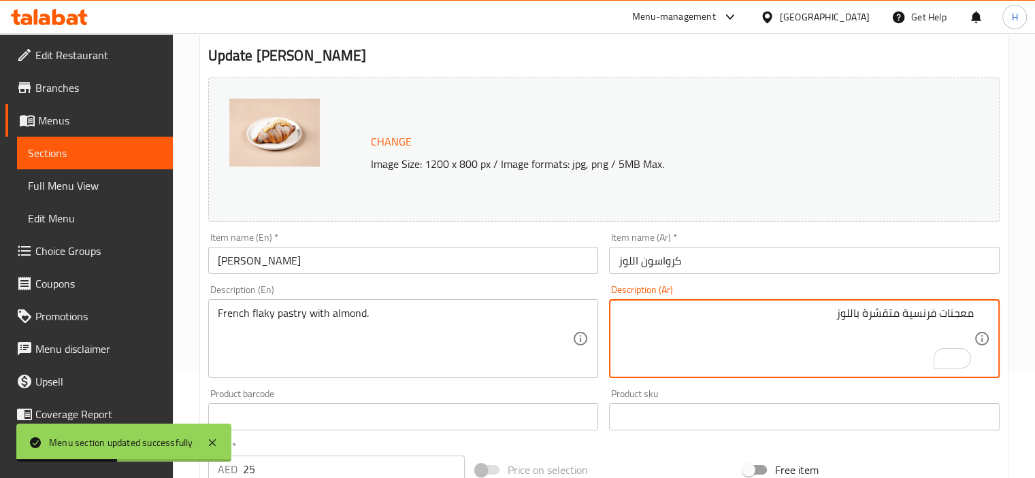
scroll to position [113, 0]
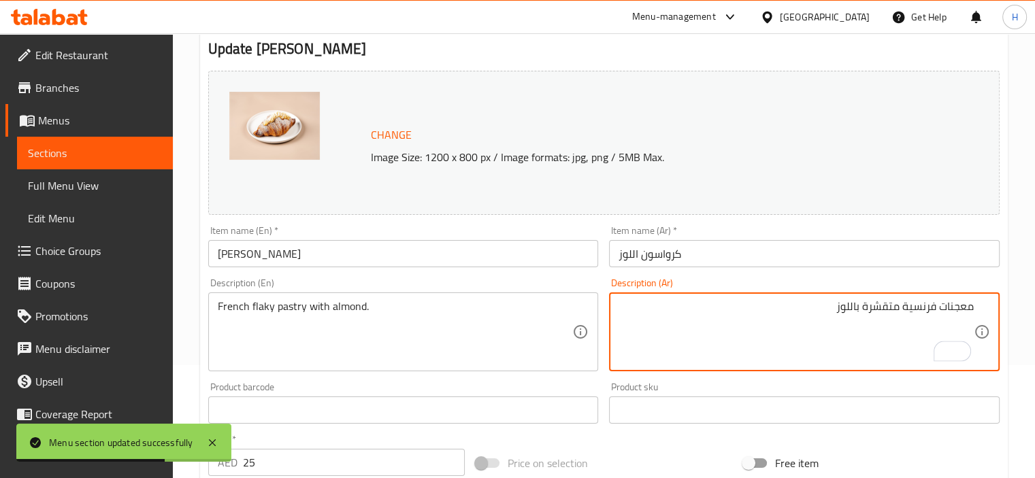
click at [892, 307] on textarea "معجنات فرنسية متقشرة باللوز" at bounding box center [796, 332] width 355 height 65
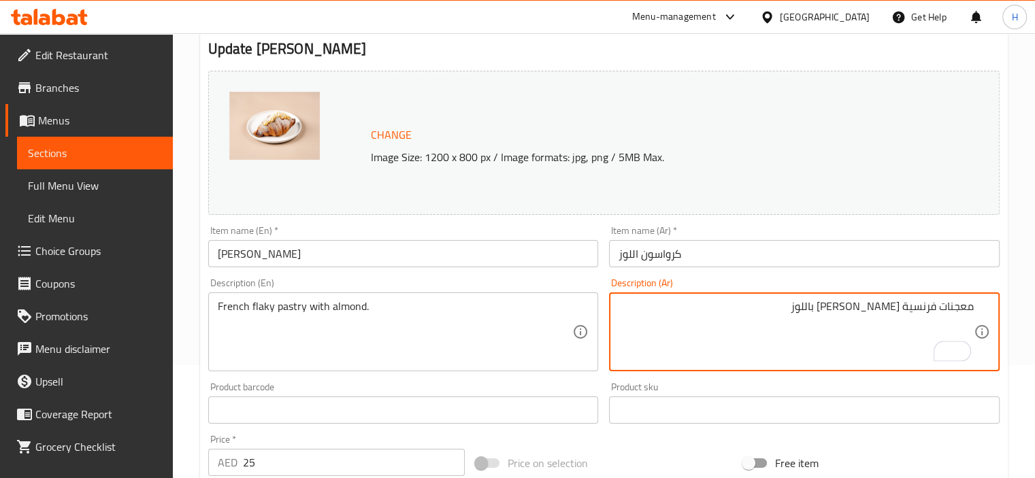
scroll to position [502, 0]
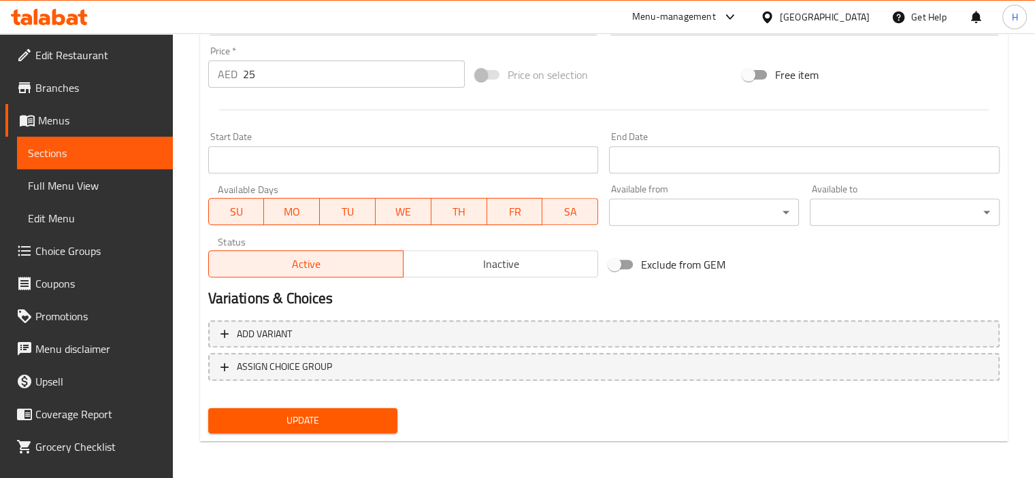
type textarea "معجنات فرنسية فليكي باللوز"
drag, startPoint x: 329, startPoint y: 406, endPoint x: 329, endPoint y: 415, distance: 8.8
click at [329, 415] on div "Update" at bounding box center [303, 421] width 201 height 36
click at [329, 415] on span "Update" at bounding box center [303, 420] width 168 height 17
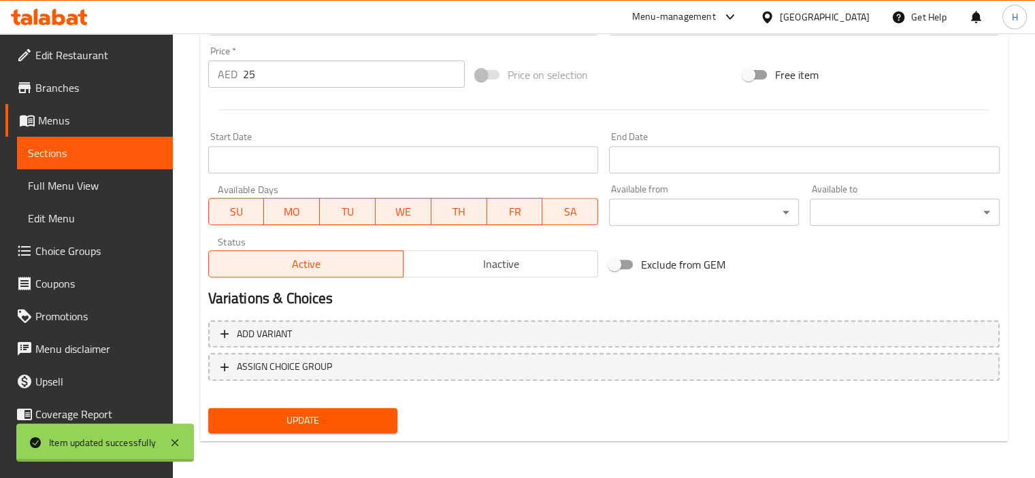
scroll to position [0, 0]
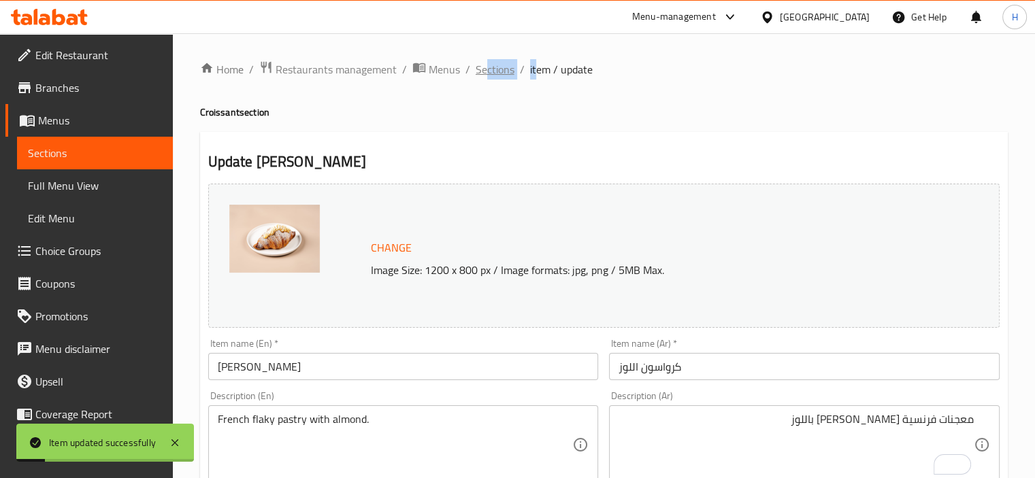
drag, startPoint x: 534, startPoint y: 66, endPoint x: 485, endPoint y: 69, distance: 49.8
click at [485, 69] on ol "Home / Restaurants management / Menus / Sections / item / update" at bounding box center [604, 70] width 808 height 18
click at [485, 69] on span "Sections" at bounding box center [495, 69] width 39 height 16
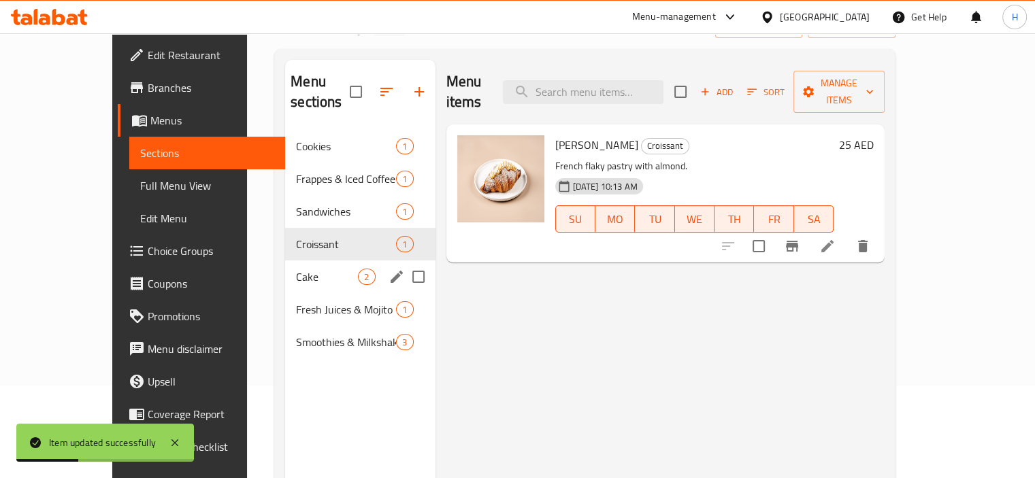
scroll to position [93, 0]
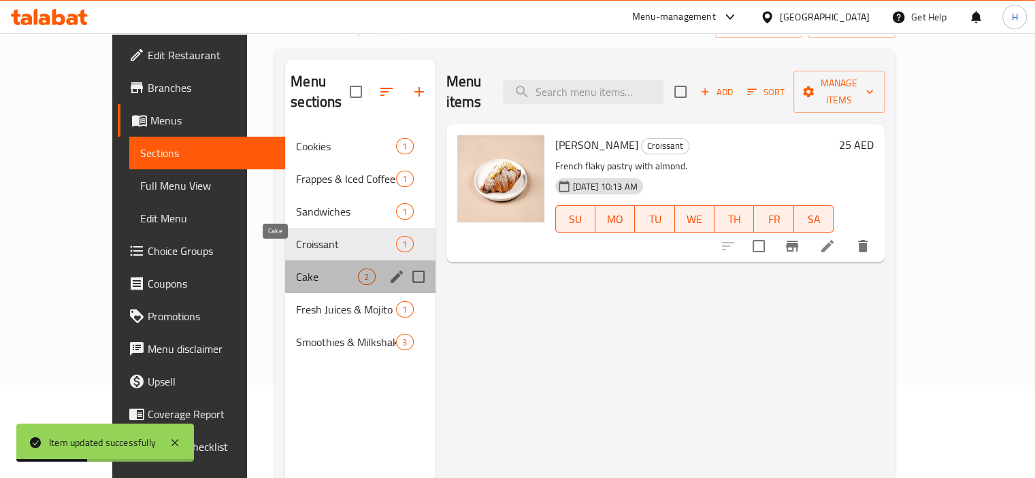
click at [296, 269] on span "Cake" at bounding box center [327, 277] width 62 height 16
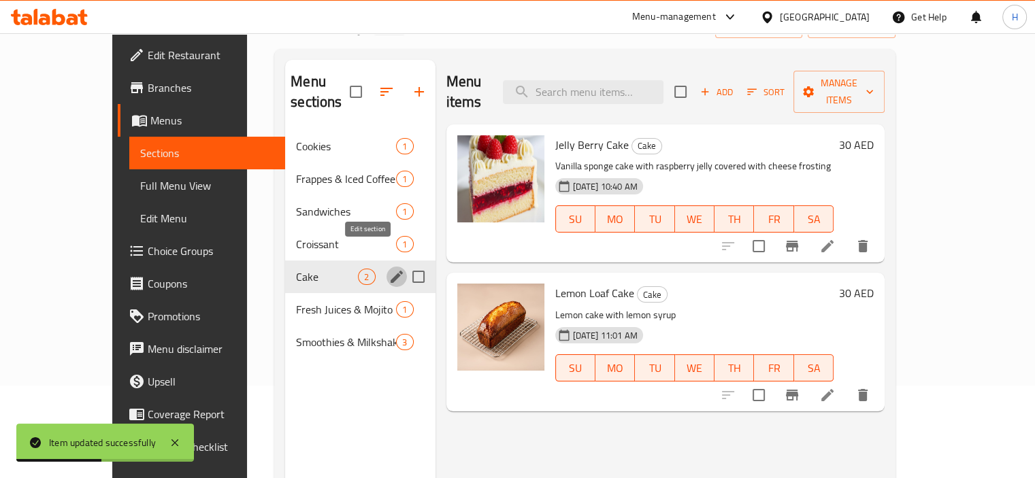
click at [389, 269] on icon "edit" at bounding box center [397, 277] width 16 height 16
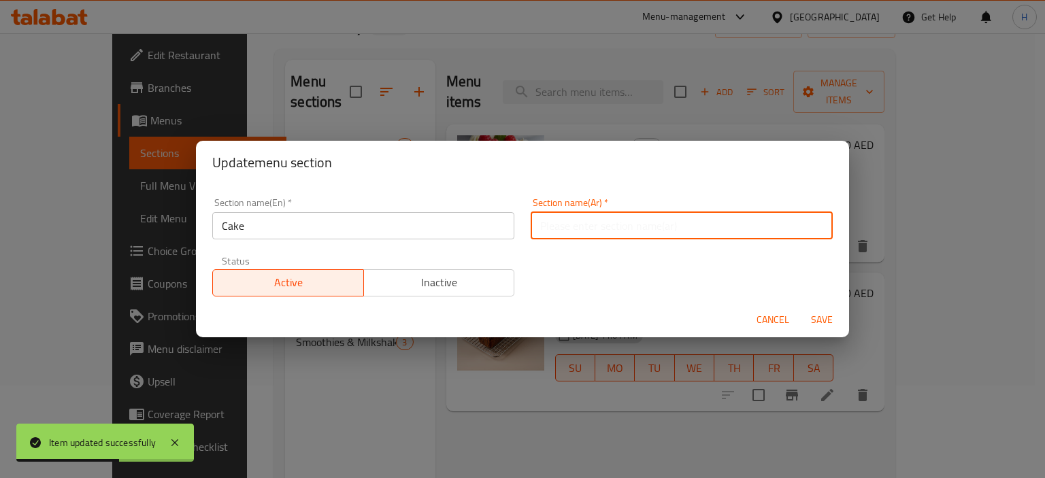
click at [614, 227] on input "text" at bounding box center [682, 225] width 302 height 27
type input "الكيك"
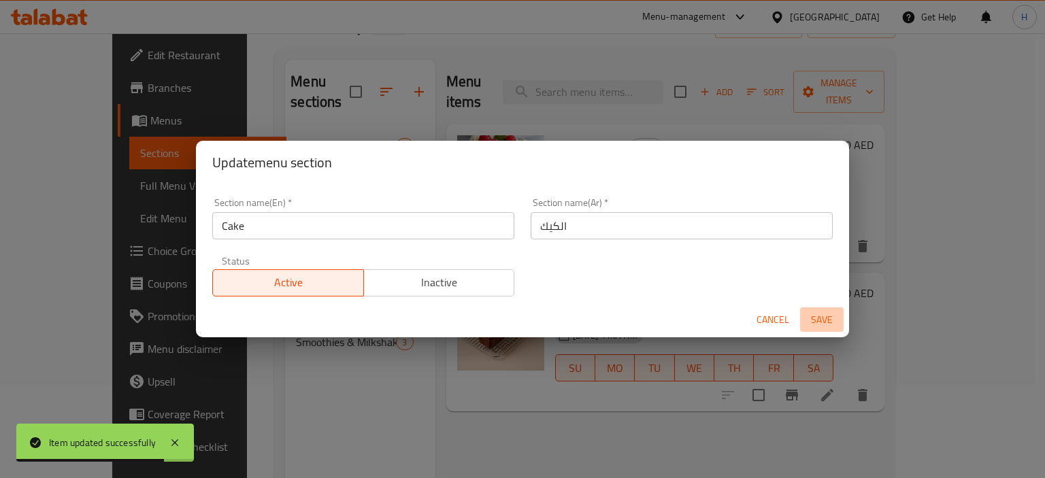
click at [815, 315] on span "Save" at bounding box center [822, 320] width 33 height 17
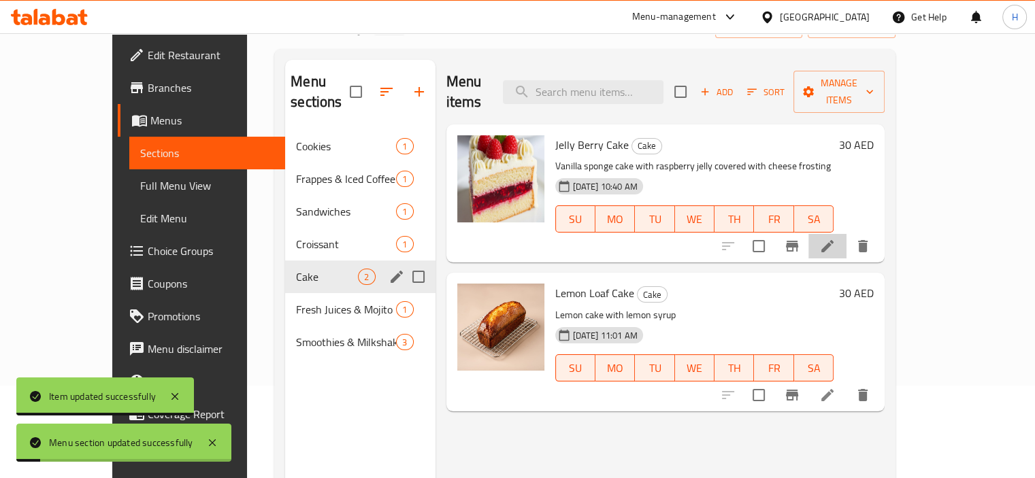
click at [847, 234] on li at bounding box center [828, 246] width 38 height 25
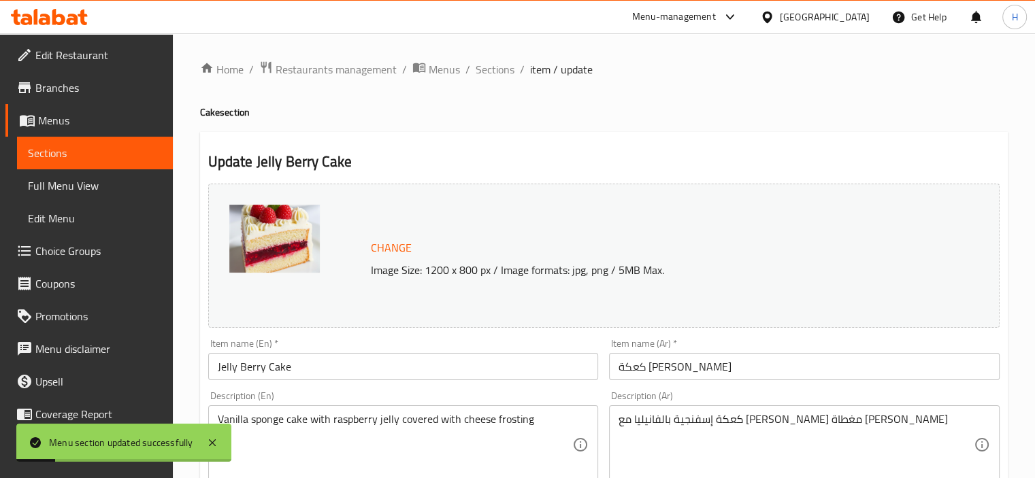
scroll to position [27, 0]
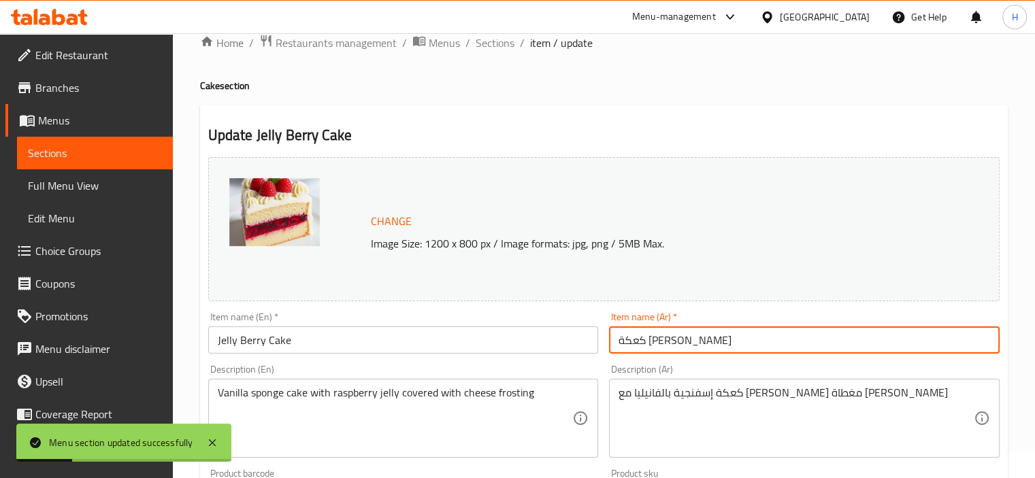
click at [798, 346] on input "كعكة جيلي بيري" at bounding box center [804, 340] width 391 height 27
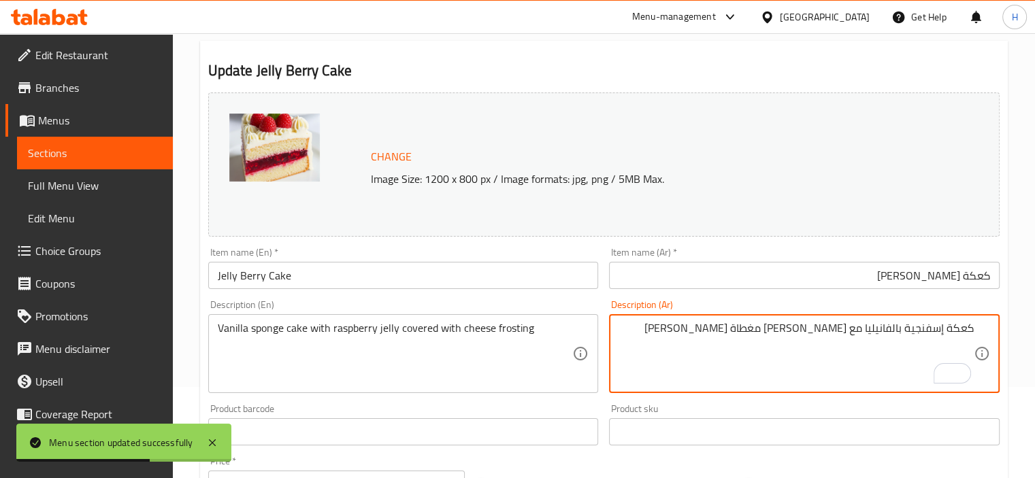
scroll to position [127, 0]
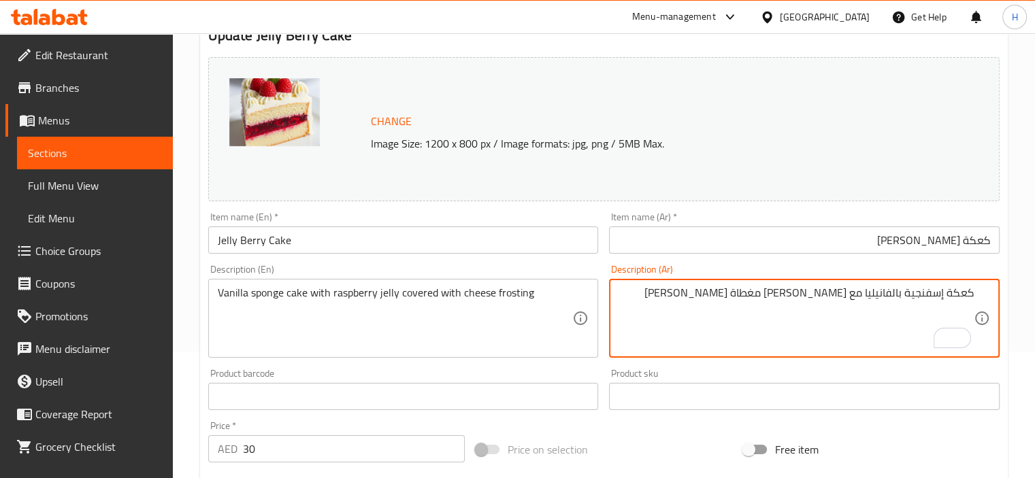
click at [802, 297] on textarea "كعكة إسفنجية بالفانيليا مع جيلي توت مغطاة بكريمة جبن" at bounding box center [796, 319] width 355 height 65
click at [708, 297] on textarea "كعكة إسفنجية بالفانيليا مع جيلي توت أحمر بري مغطاة بكريمة جبن" at bounding box center [796, 319] width 355 height 65
type textarea "كعكة إسفنجية بالفانيليا مع جيلي توت أحمر بري مغطاة بفروستينج جبن"
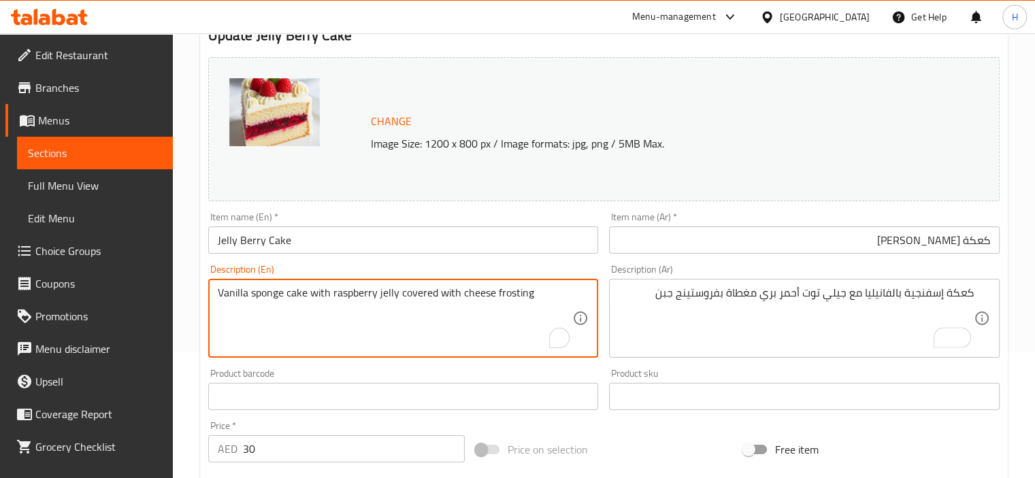
click at [360, 288] on textarea "Vanilla sponge cake with raspberry jelly covered with cheese frosting" at bounding box center [395, 319] width 355 height 65
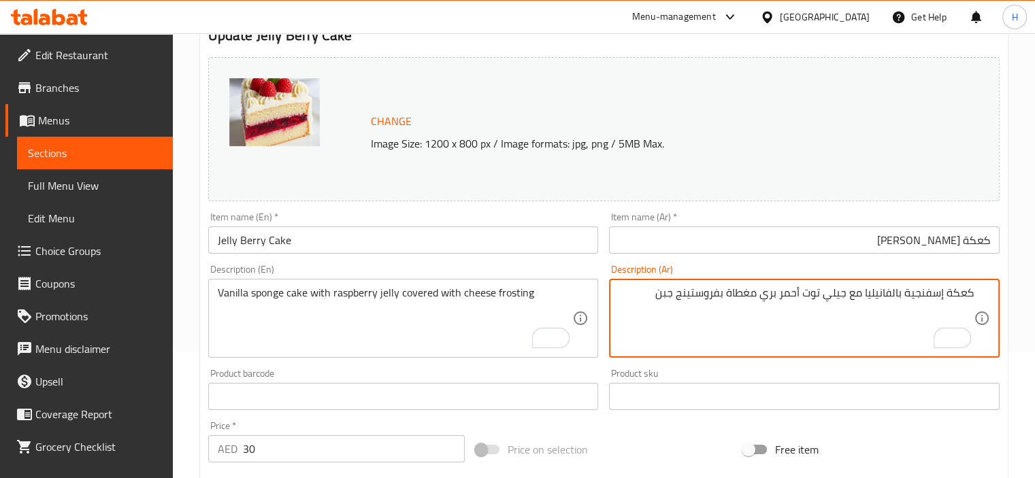
click at [765, 299] on textarea "كعكة إسفنجية بالفانيليا مع جيلي توت أحمر بري مغطاة بفروستينج جبن" at bounding box center [796, 319] width 355 height 65
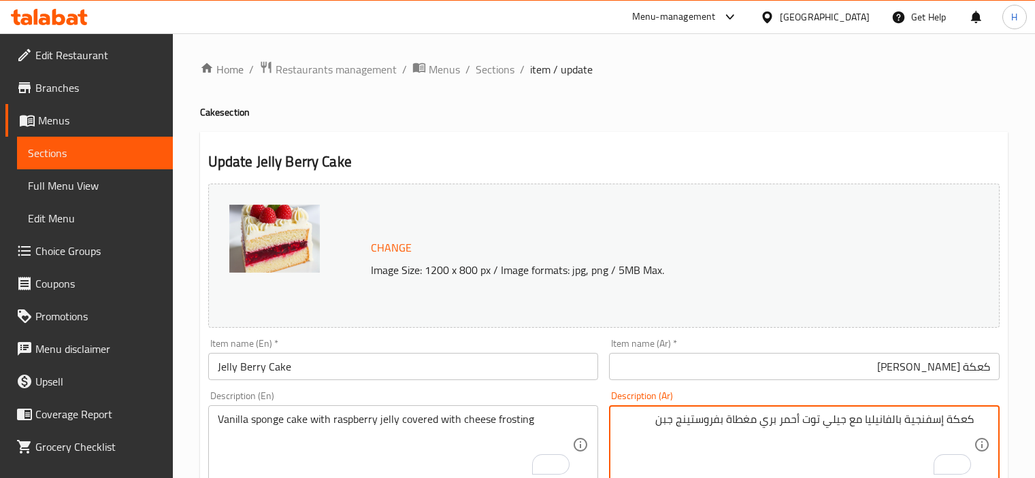
scroll to position [127, 0]
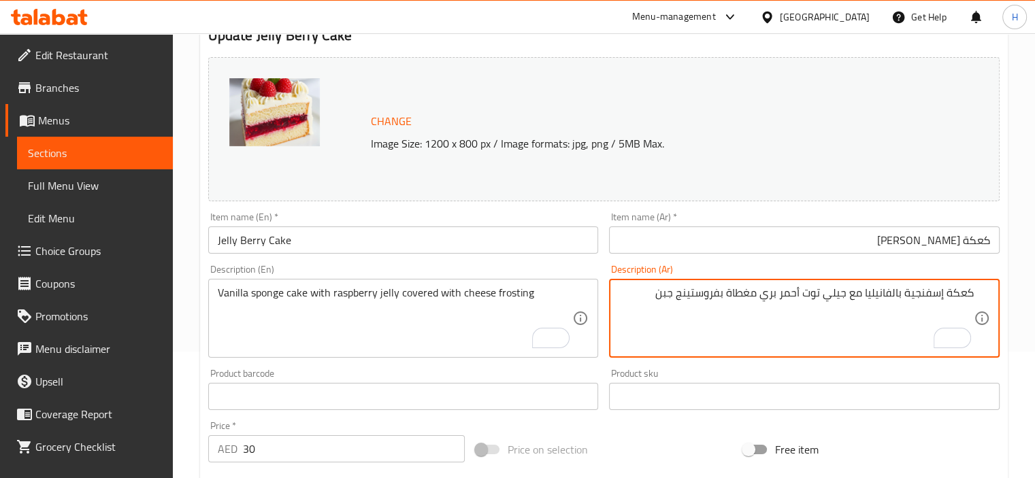
click at [768, 299] on textarea "كعكة إسفنجية بالفانيليا مع جيلي توت أحمر بري مغطاة بفروستينج جبن" at bounding box center [796, 319] width 355 height 65
click at [811, 299] on textarea "كعكة إسفنجية بالفانيليا مع جيلي توت أحمر مغطاة بفروستينج جبن" at bounding box center [796, 319] width 355 height 65
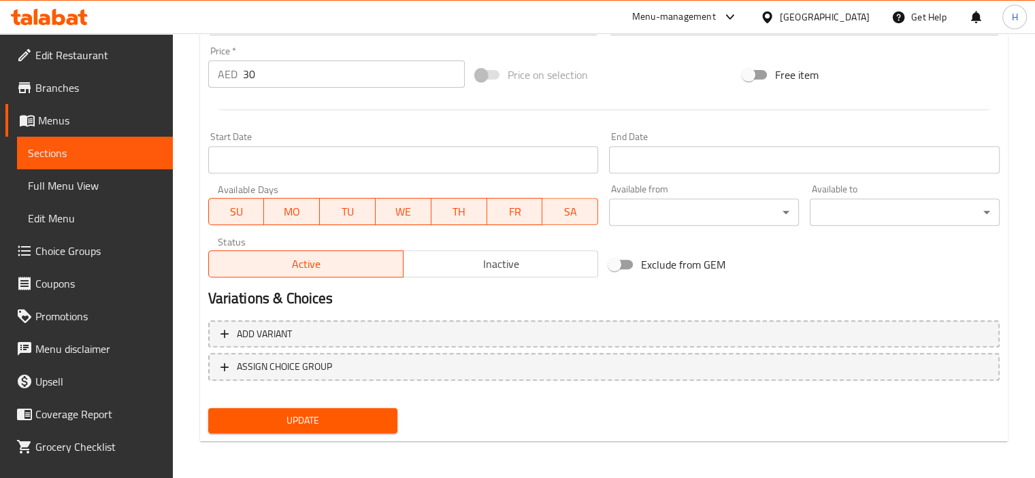
scroll to position [501, 0]
type textarea "كعكة إسفنجية بالفانيليا مع جيلي توت بري أحمر مغطاة بفروستينج جبن"
click at [373, 410] on button "Update" at bounding box center [303, 421] width 190 height 25
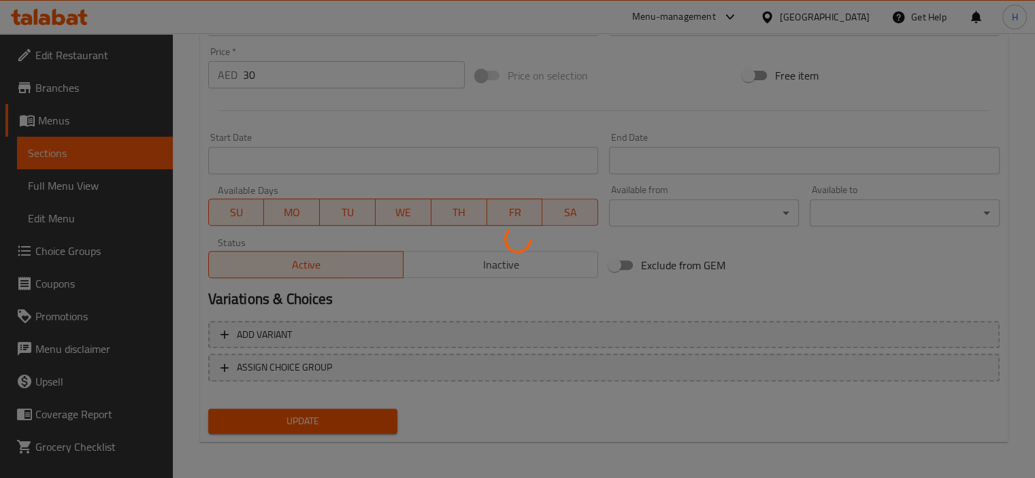
scroll to position [0, 0]
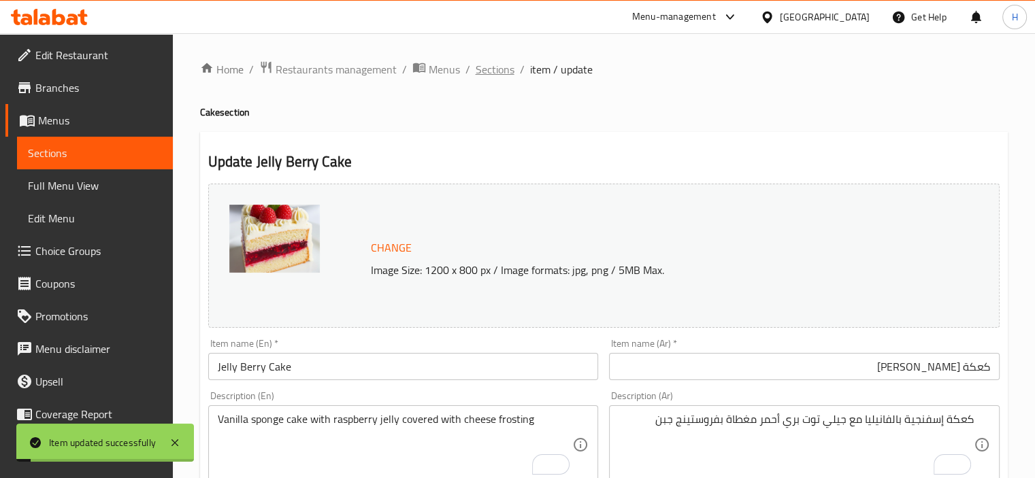
click at [495, 65] on span "Sections" at bounding box center [495, 69] width 39 height 16
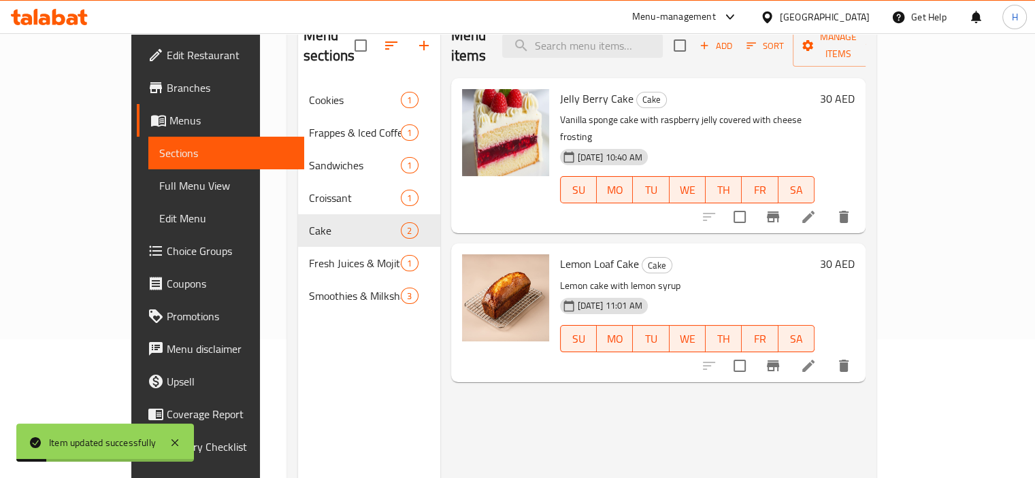
scroll to position [142, 0]
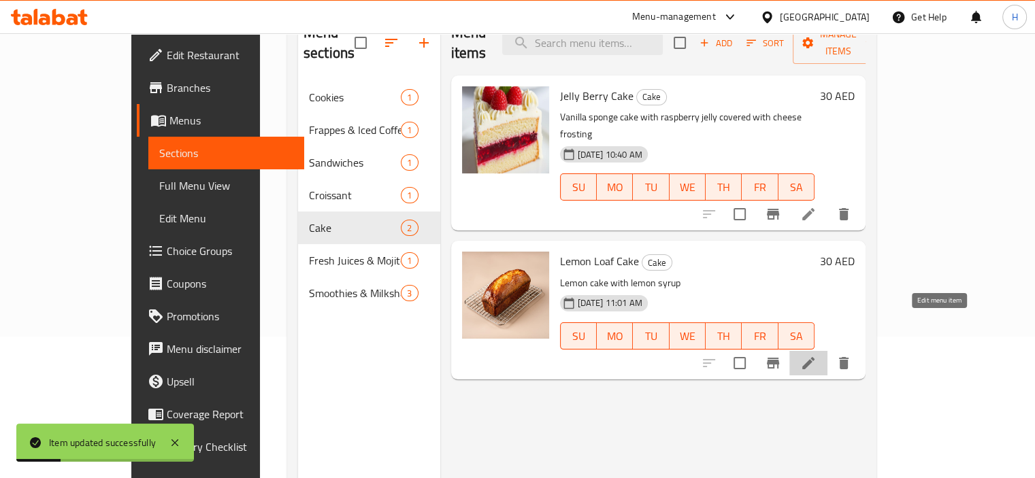
click at [817, 355] on icon at bounding box center [808, 363] width 16 height 16
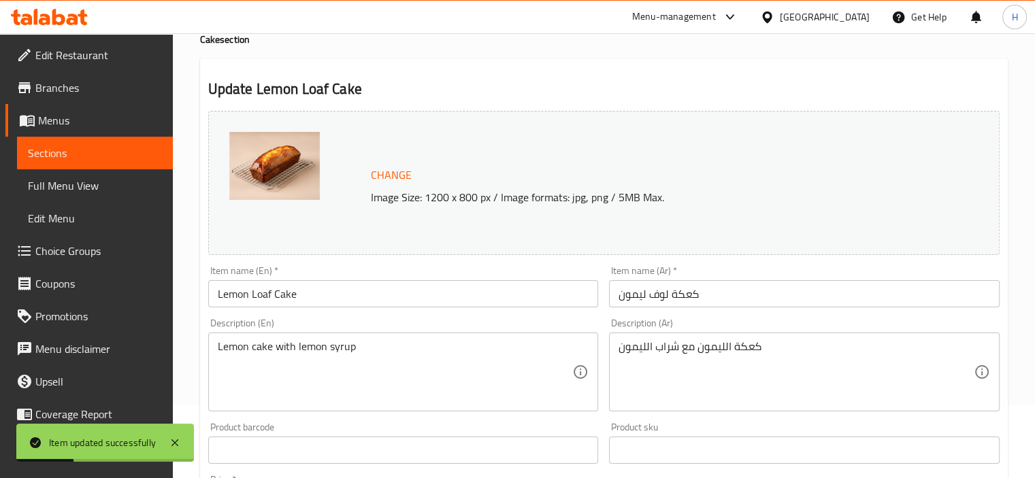
scroll to position [76, 0]
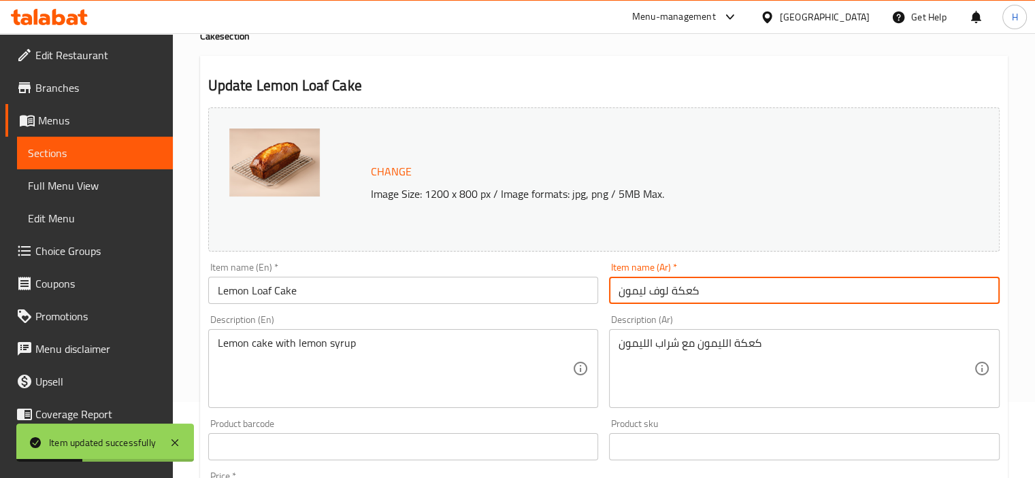
click at [878, 291] on input "كعكة لوف ليمون" at bounding box center [804, 290] width 391 height 27
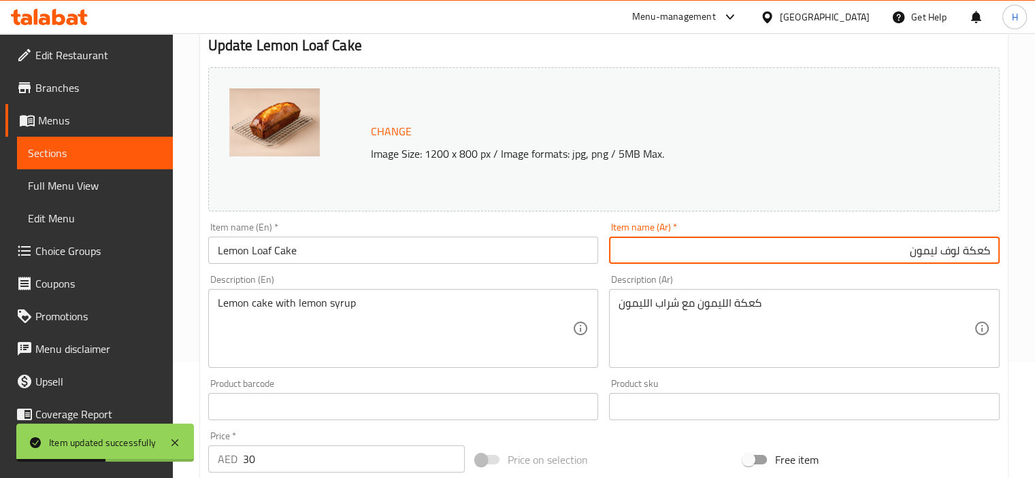
scroll to position [117, 0]
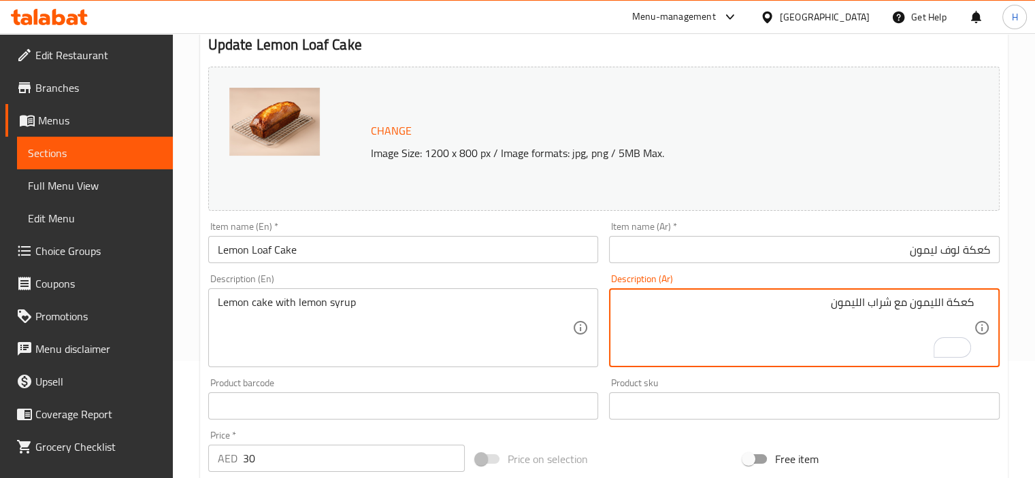
click at [860, 301] on textarea "كعكة الليمون مع شراب الليمون" at bounding box center [796, 328] width 355 height 65
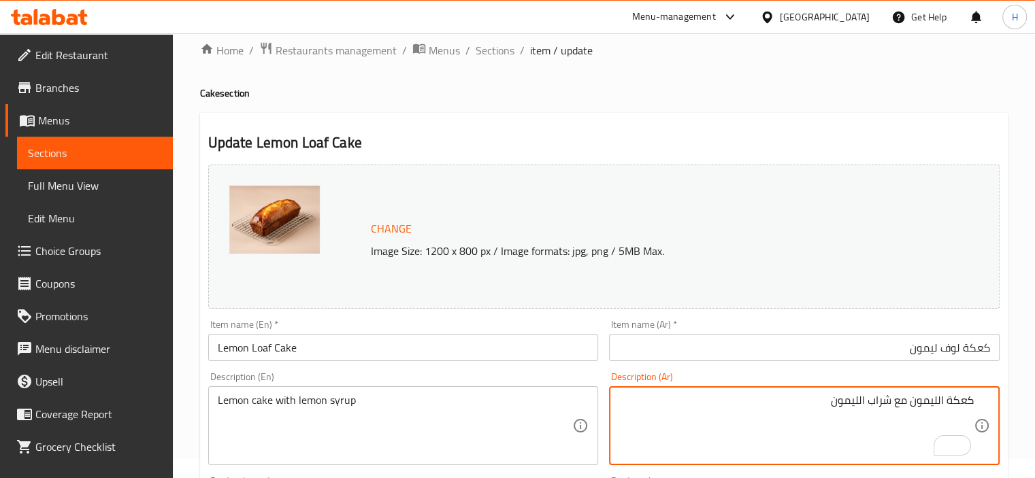
scroll to position [0, 0]
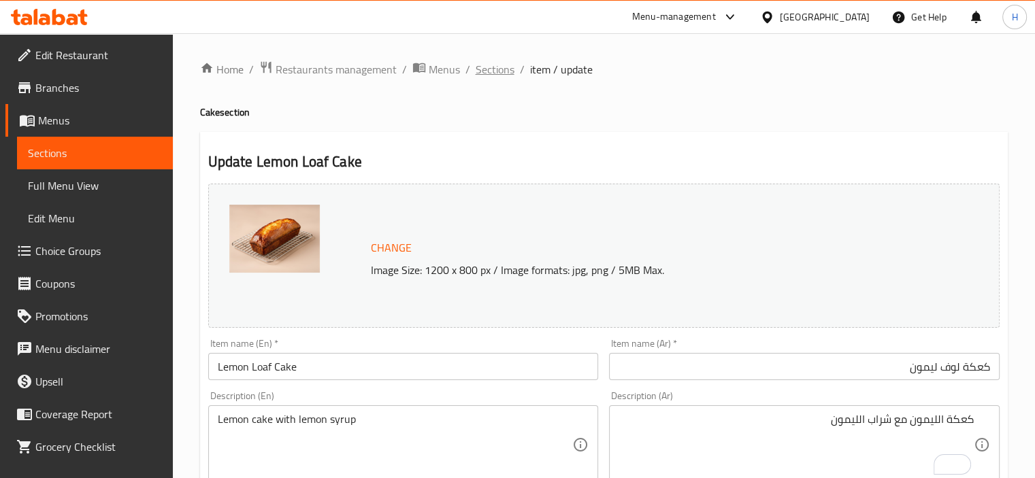
click at [497, 71] on span "Sections" at bounding box center [495, 69] width 39 height 16
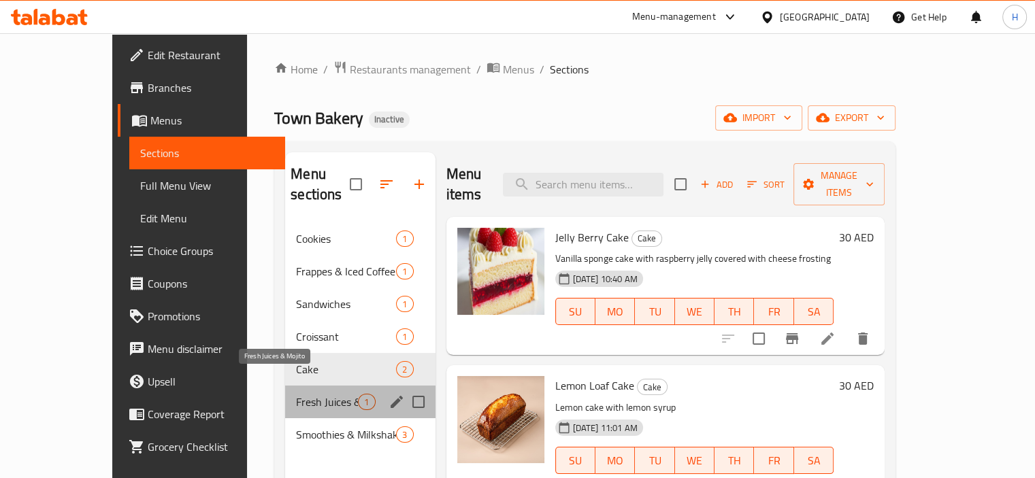
click at [296, 394] on span "Fresh Juices & Mojito" at bounding box center [327, 402] width 62 height 16
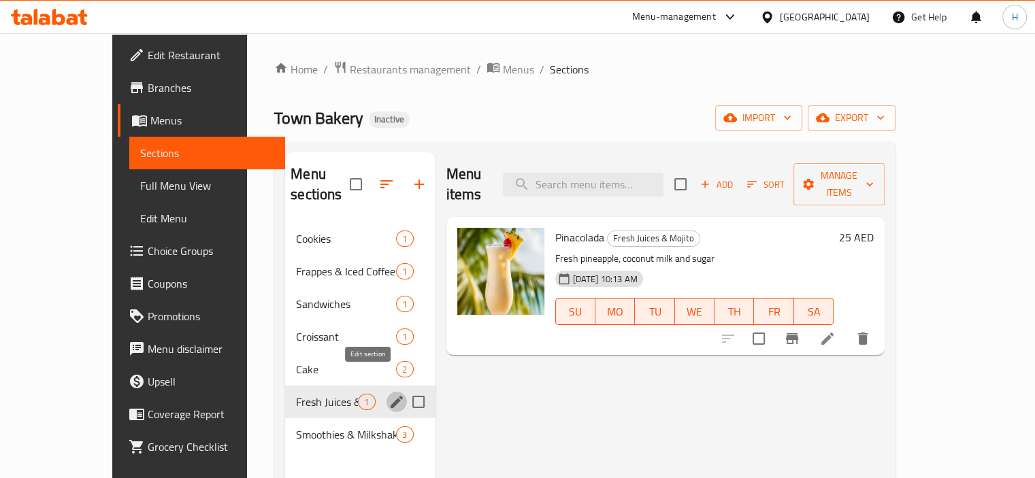
click at [391, 396] on icon "edit" at bounding box center [397, 402] width 12 height 12
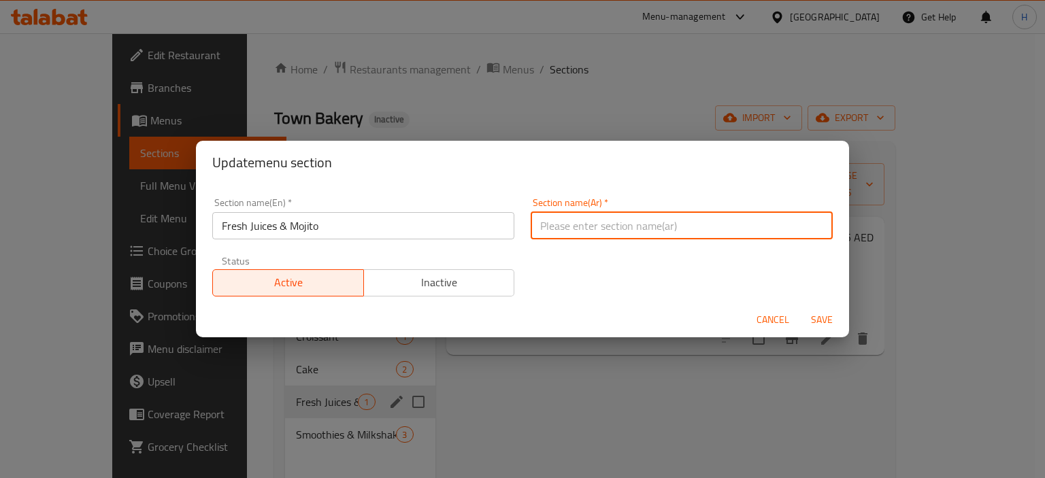
click at [675, 223] on input "text" at bounding box center [682, 225] width 302 height 27
type input "العصائر الطازجة والموهيتو"
click at [808, 317] on span "Save" at bounding box center [822, 320] width 33 height 17
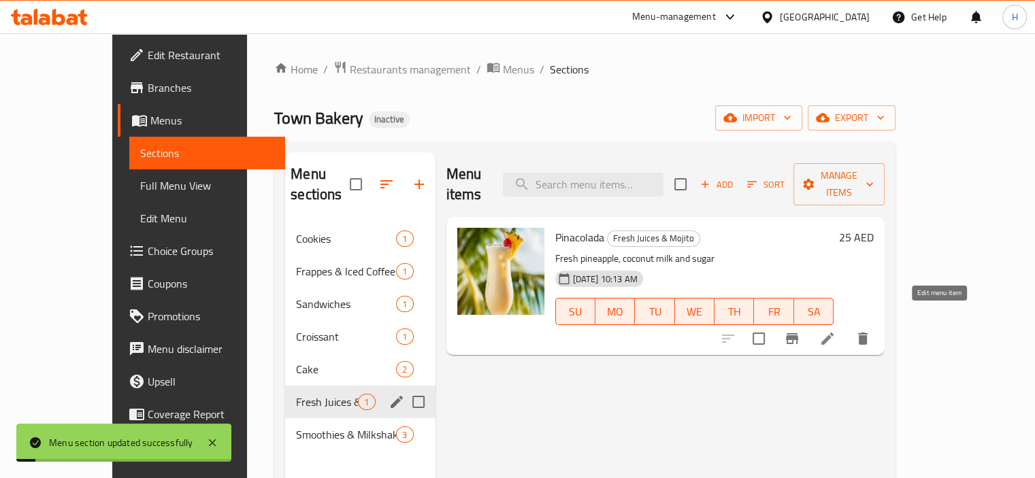
click at [836, 331] on icon at bounding box center [827, 339] width 16 height 16
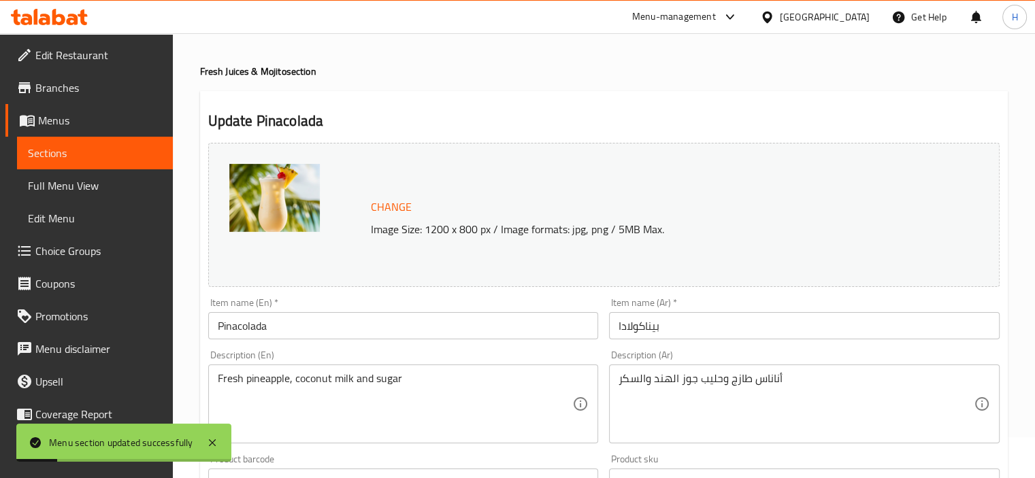
scroll to position [46, 0]
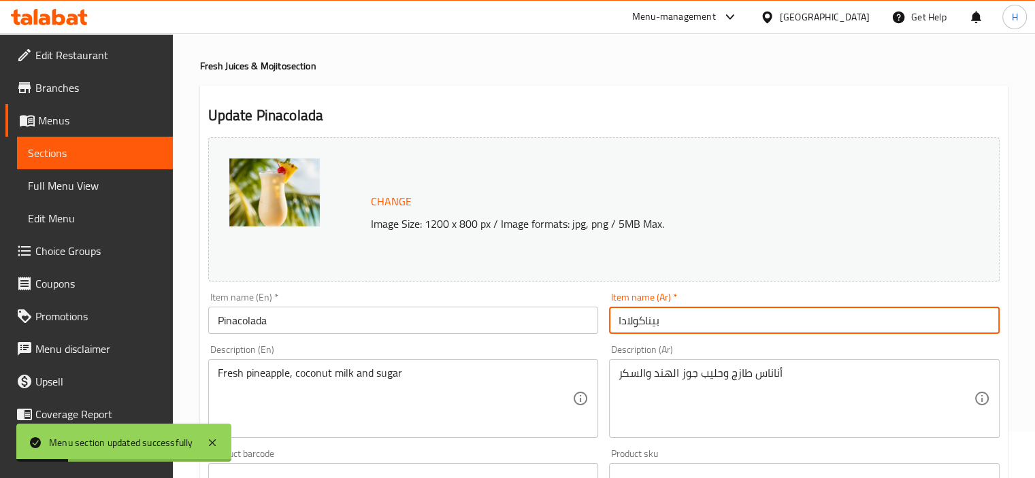
click at [830, 323] on input "بيناكولادا" at bounding box center [804, 320] width 391 height 27
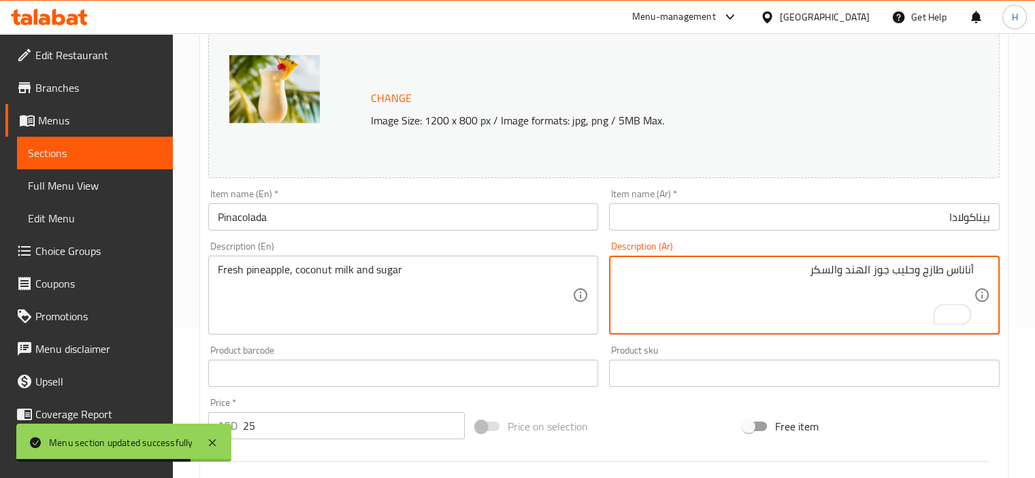
scroll to position [0, 0]
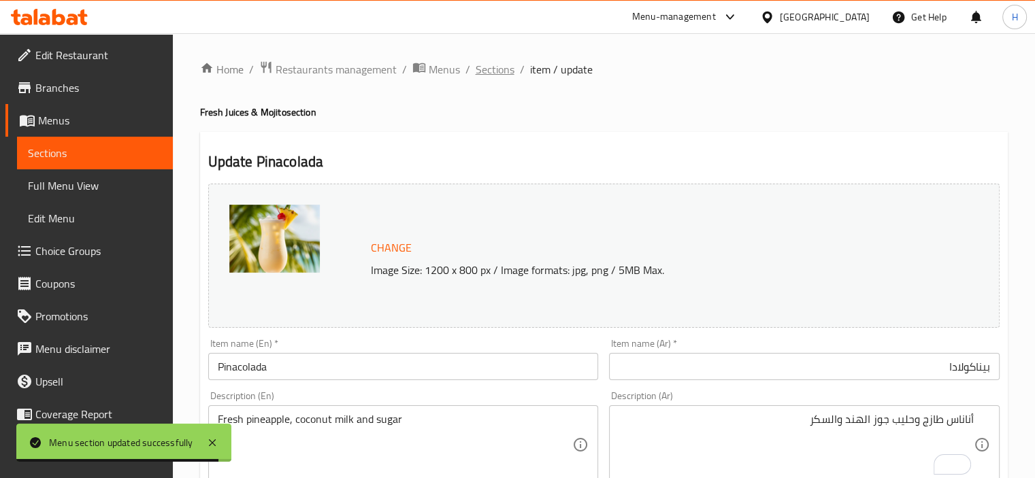
click at [485, 69] on span "Sections" at bounding box center [495, 69] width 39 height 16
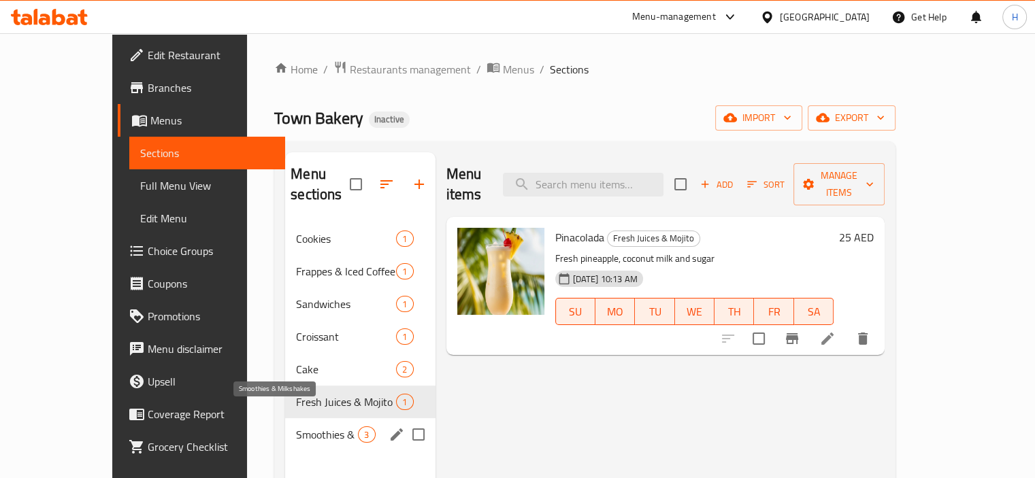
click at [296, 427] on span "Smoothies & Milkshakes" at bounding box center [327, 435] width 62 height 16
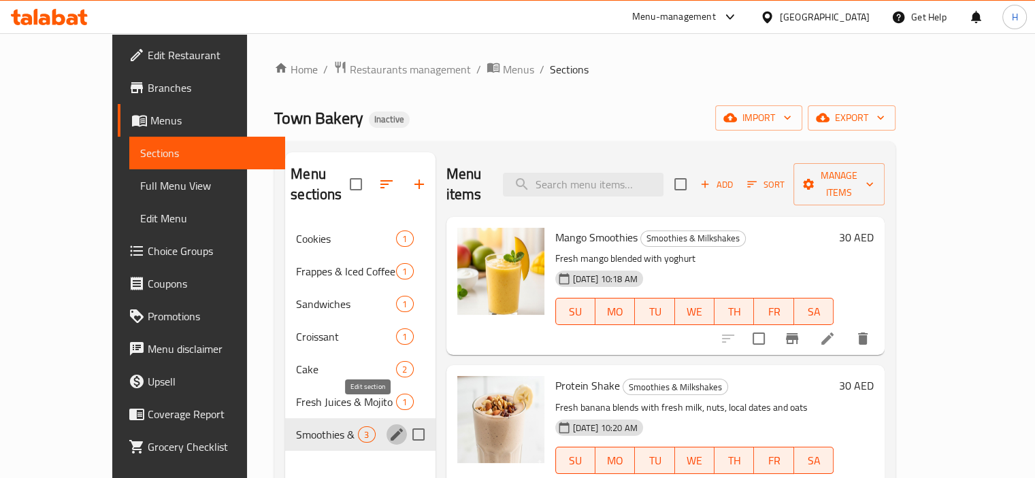
click at [391, 429] on icon "edit" at bounding box center [397, 435] width 12 height 12
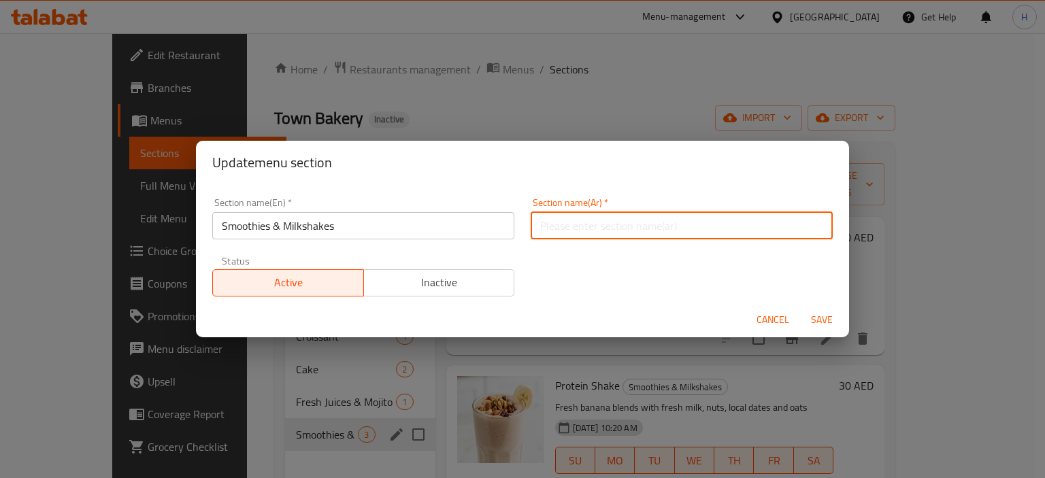
click at [655, 229] on input "text" at bounding box center [682, 225] width 302 height 27
type input "الأسموثي والميلك شيك"
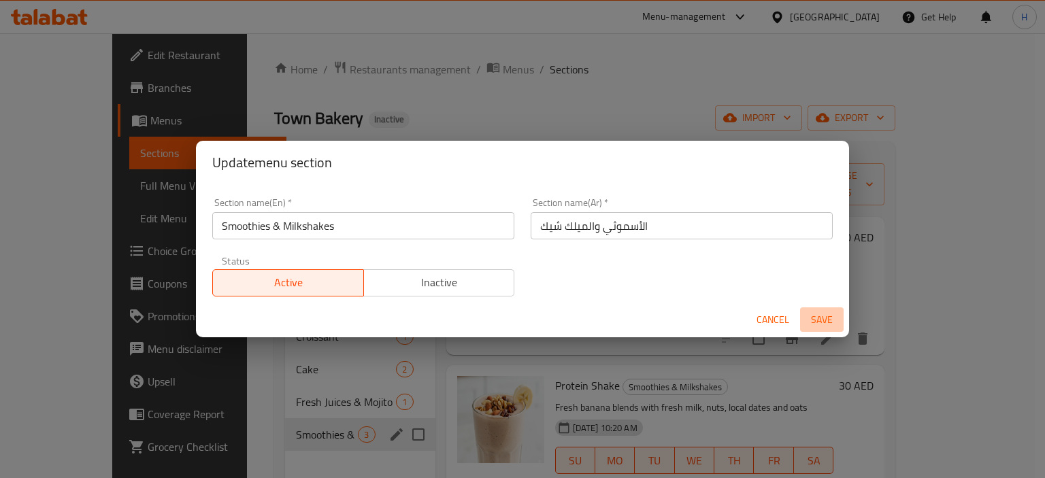
click at [823, 321] on span "Save" at bounding box center [822, 320] width 33 height 17
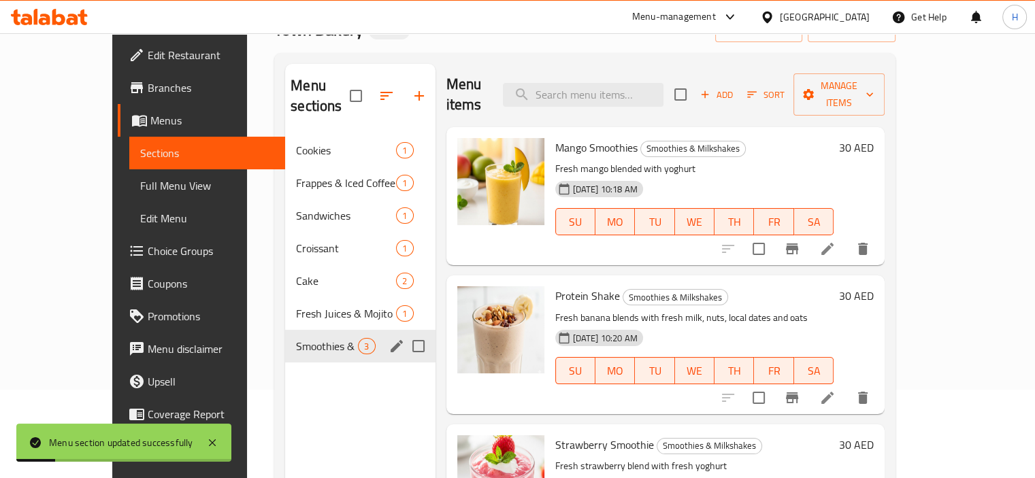
scroll to position [89, 0]
click at [834, 242] on icon at bounding box center [827, 248] width 12 height 12
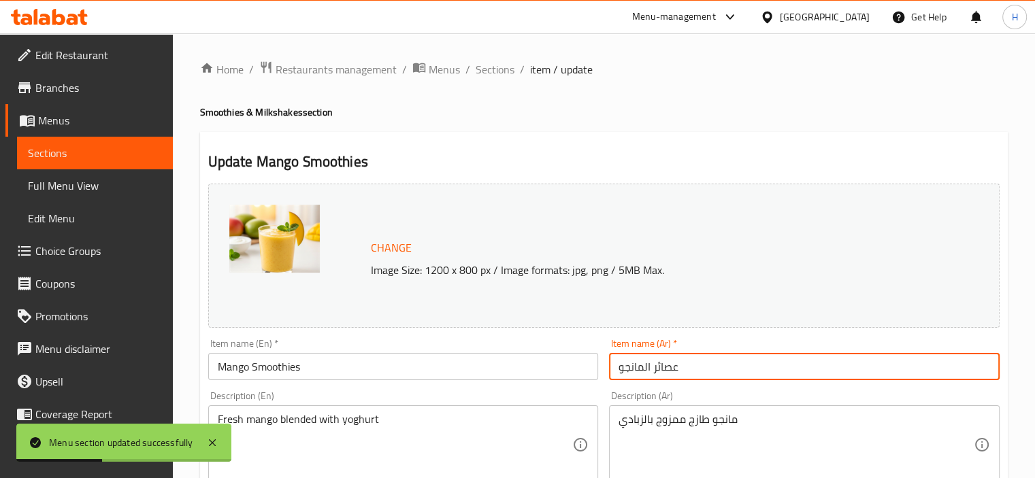
click at [798, 360] on input "عصائر المانجو" at bounding box center [804, 366] width 391 height 27
drag, startPoint x: 956, startPoint y: 369, endPoint x: 1041, endPoint y: 369, distance: 85.8
click at [1034, 369] on html "Menu section updated successfully ​ Menu-management United Arab Emirates Get He…" at bounding box center [517, 239] width 1035 height 478
type input "سموثي مانجو"
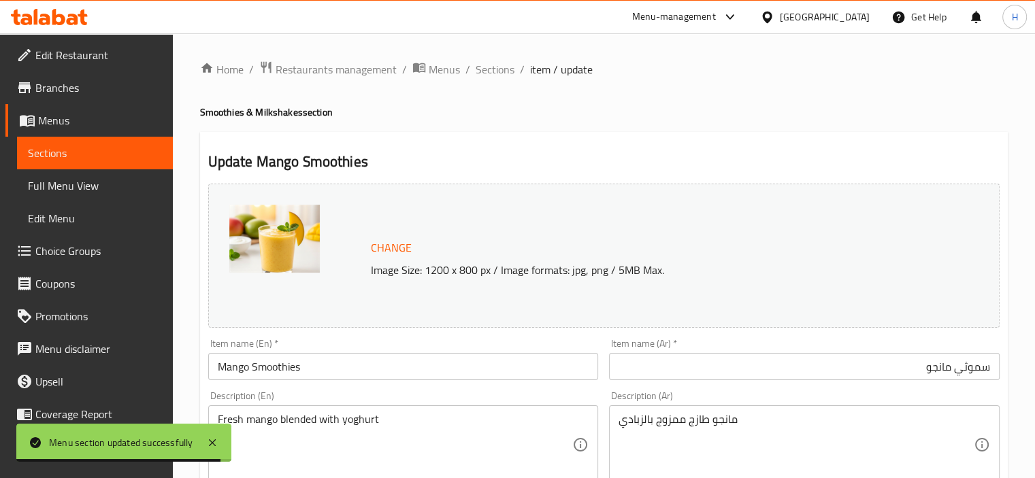
click at [887, 410] on div "مانجو طازج ممزوج بالزبادي Description (Ar)" at bounding box center [804, 445] width 391 height 79
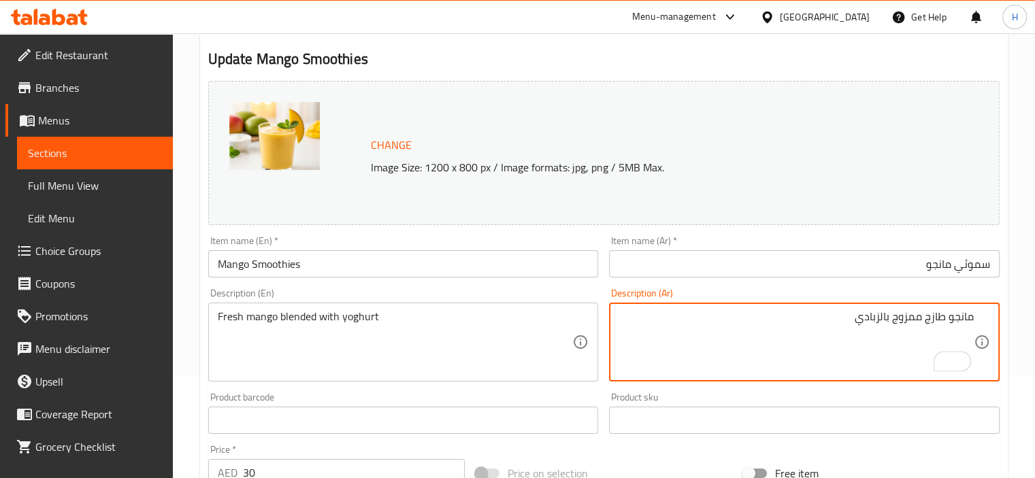
scroll to position [502, 0]
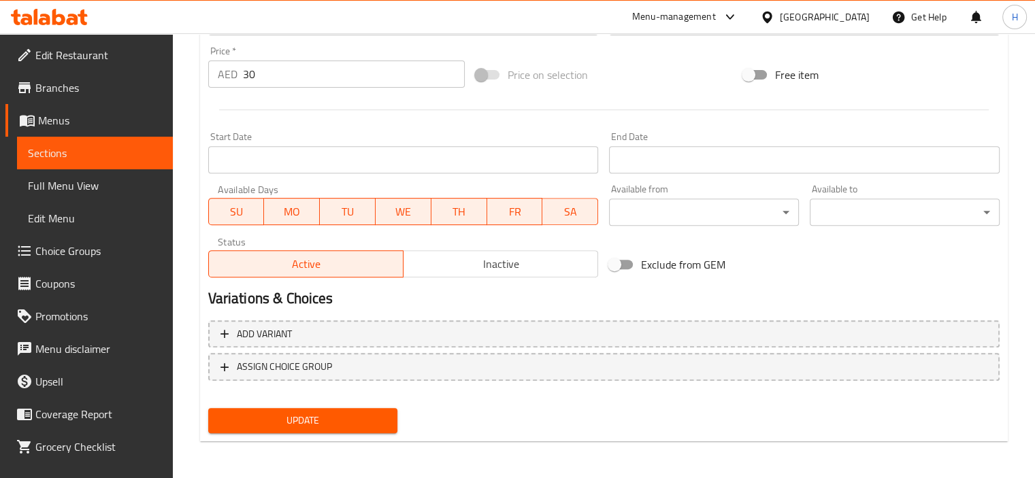
click at [358, 405] on div "Update" at bounding box center [303, 421] width 201 height 36
click at [351, 422] on span "Update" at bounding box center [303, 420] width 168 height 17
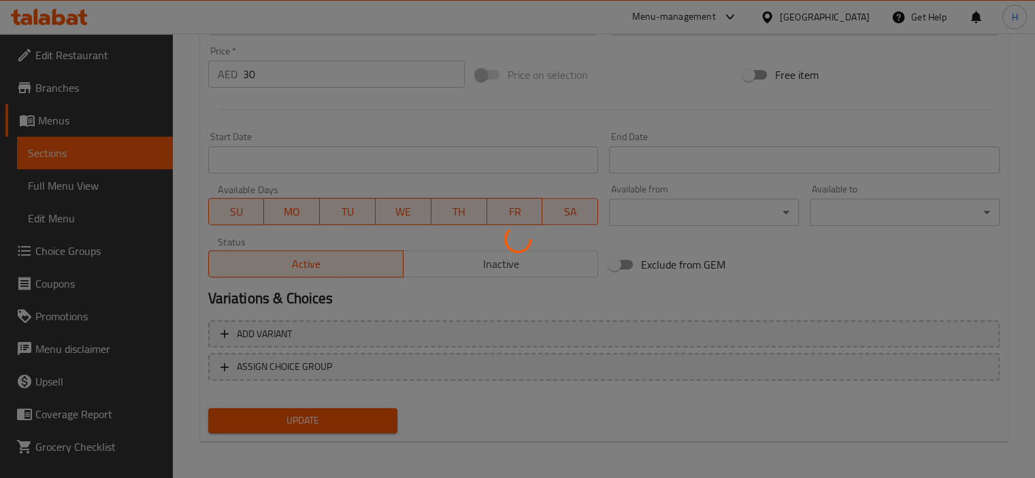
scroll to position [0, 0]
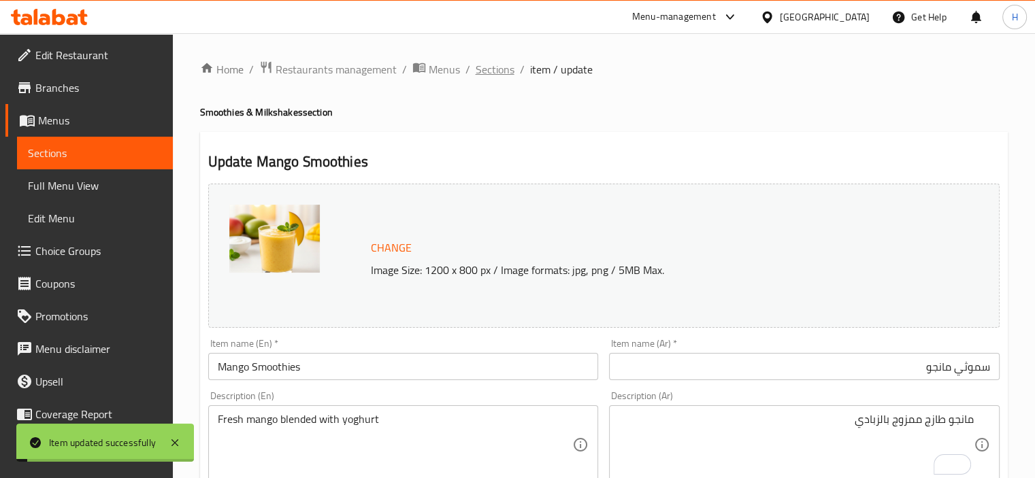
click at [476, 68] on span "Sections" at bounding box center [495, 69] width 39 height 16
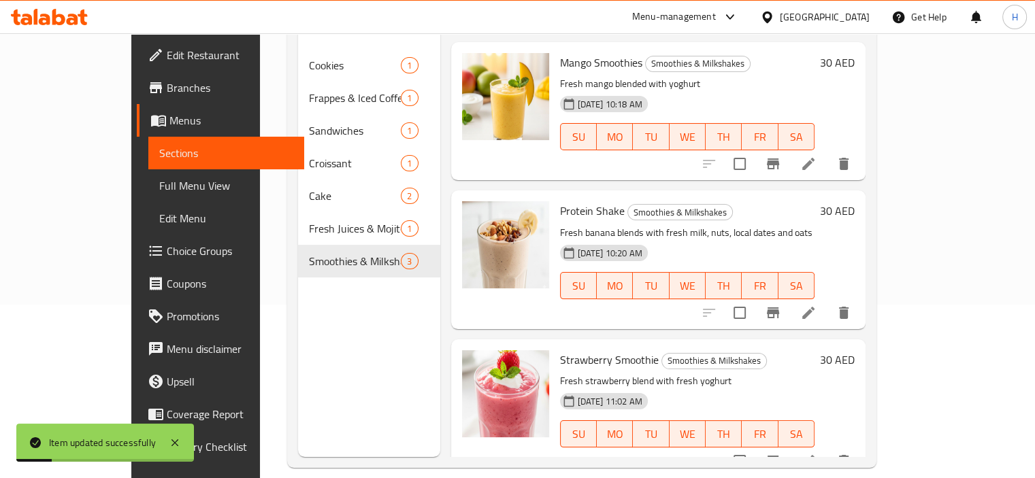
scroll to position [191, 0]
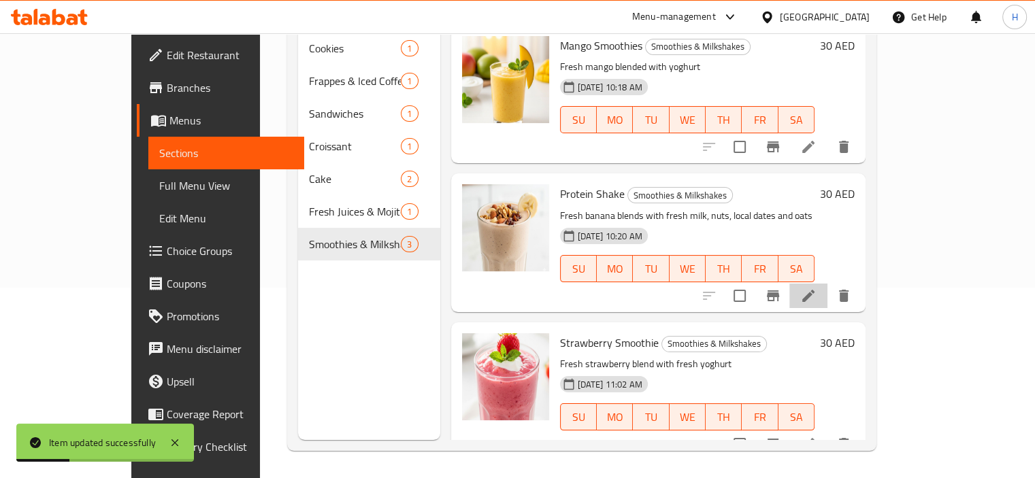
click at [828, 284] on li at bounding box center [808, 296] width 38 height 25
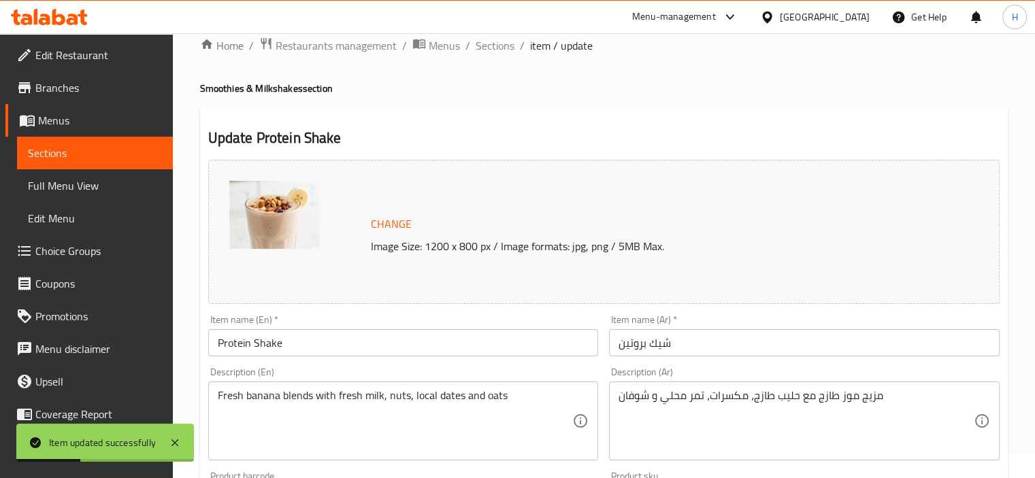
scroll to position [25, 0]
click at [767, 326] on div "Item name (Ar)   * شيك بروتين Item name (Ar) *" at bounding box center [804, 335] width 391 height 42
drag, startPoint x: 766, startPoint y: 326, endPoint x: 765, endPoint y: 334, distance: 8.3
click at [765, 334] on div "Item name (Ar)   * شيك بروتين Item name (Ar) *" at bounding box center [804, 335] width 391 height 42
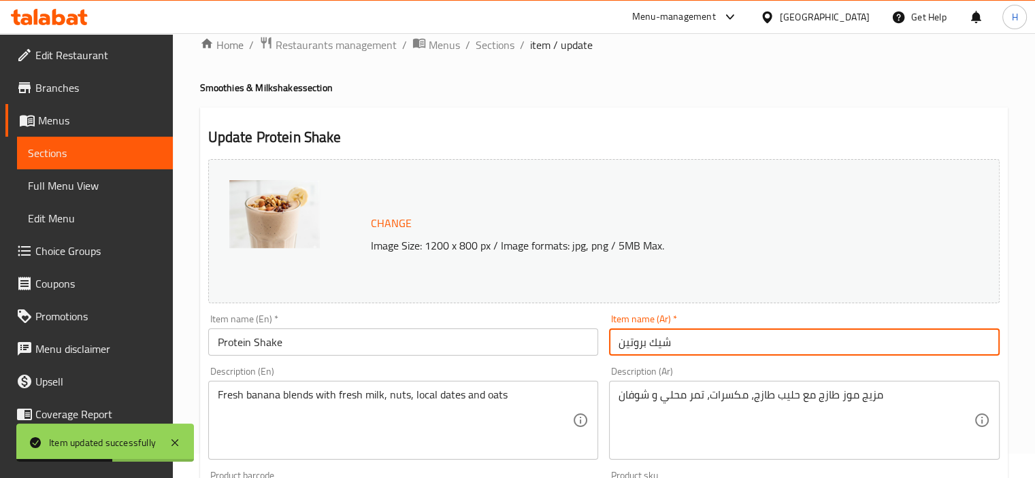
click at [765, 334] on input "شيك بروتين" at bounding box center [804, 342] width 391 height 27
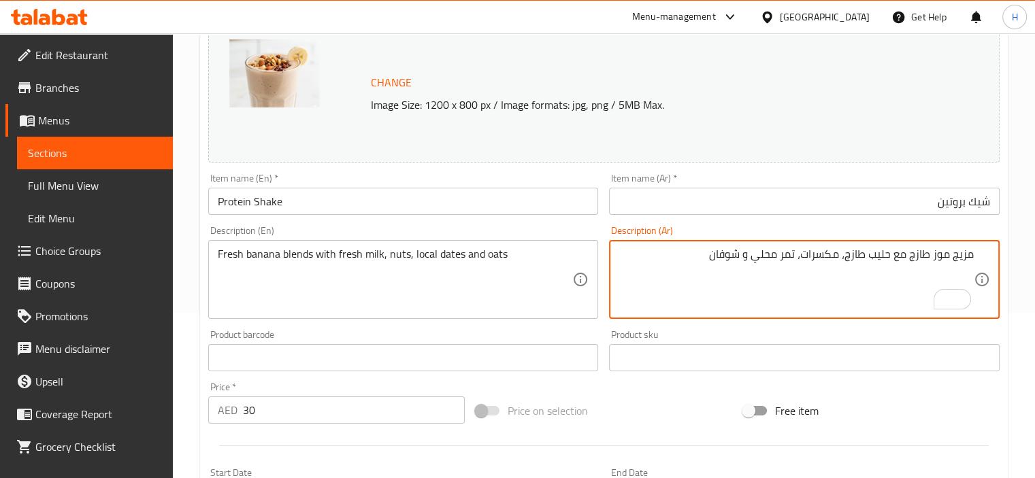
scroll to position [502, 0]
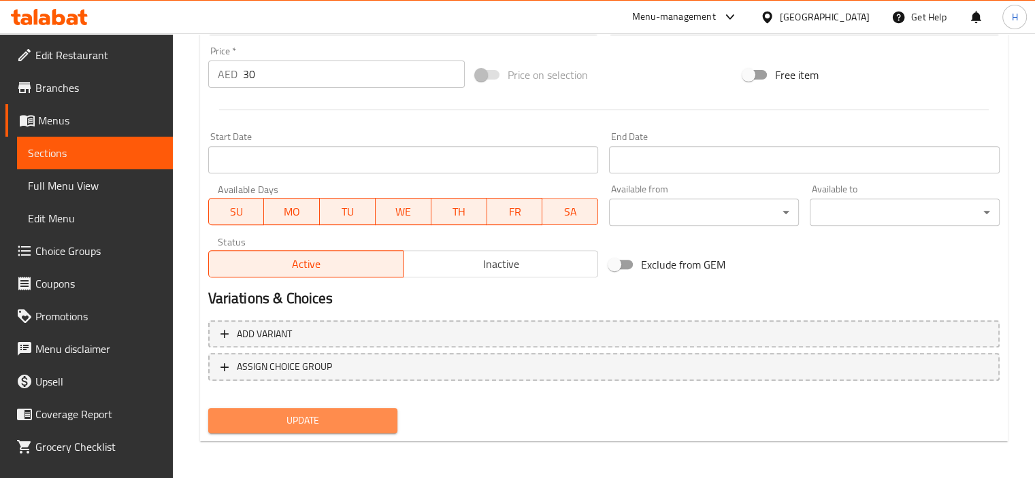
click at [340, 412] on span "Update" at bounding box center [303, 420] width 168 height 17
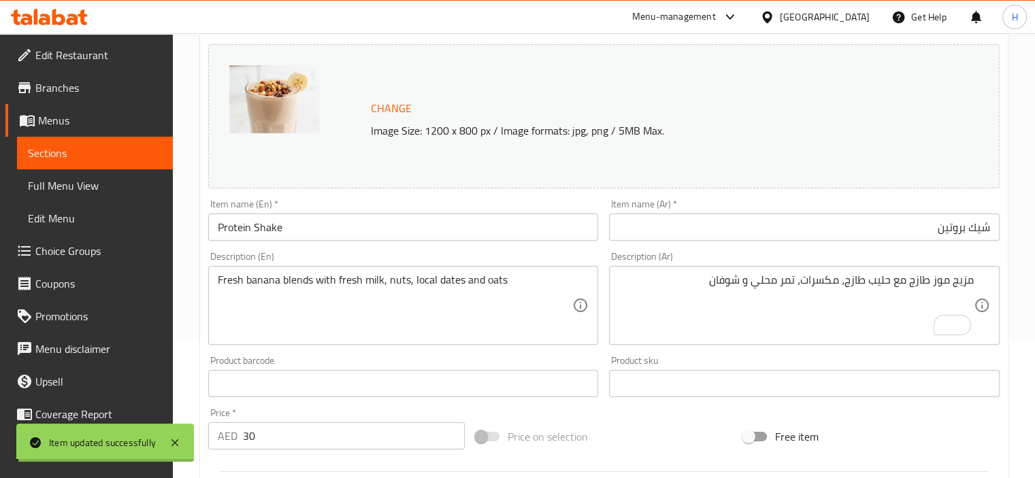
scroll to position [0, 0]
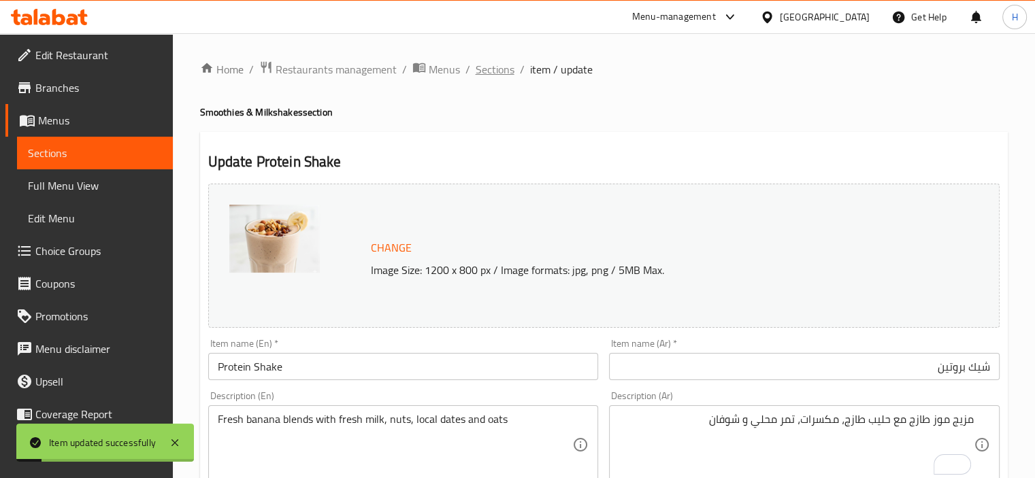
click at [502, 72] on span "Sections" at bounding box center [495, 69] width 39 height 16
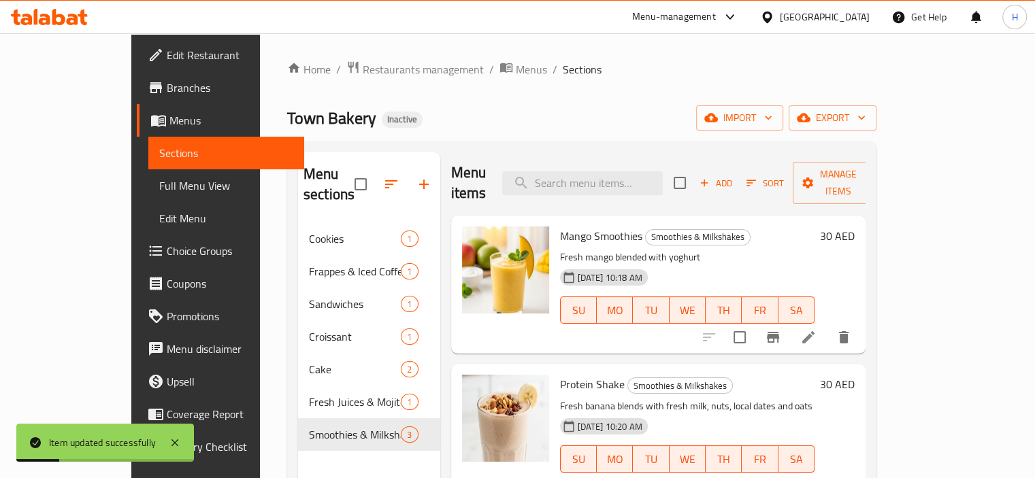
scroll to position [191, 0]
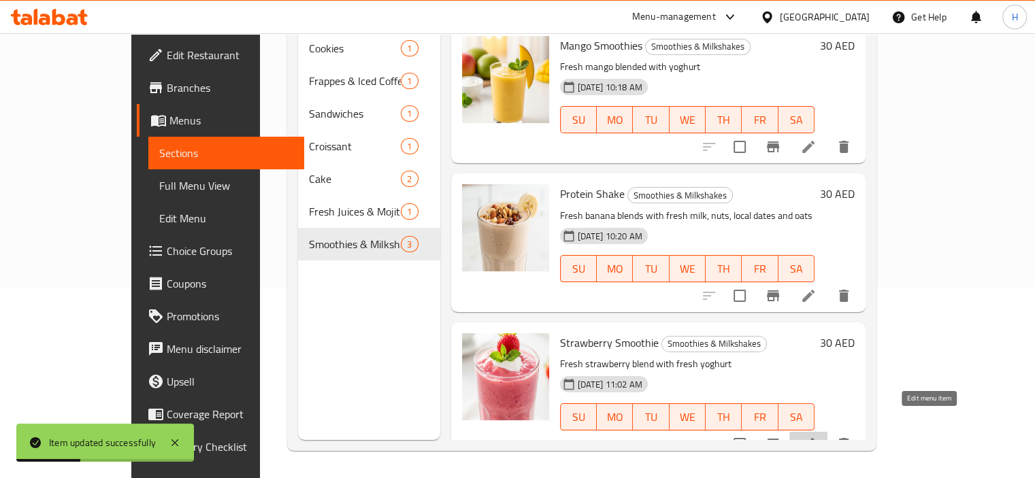
click at [817, 436] on icon at bounding box center [808, 444] width 16 height 16
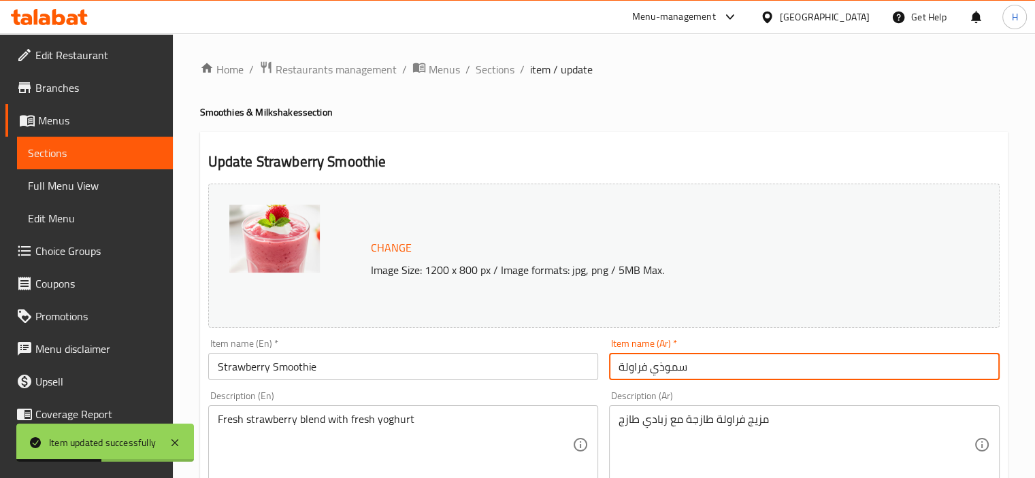
click at [864, 370] on input "سموذي فراولة" at bounding box center [804, 366] width 391 height 27
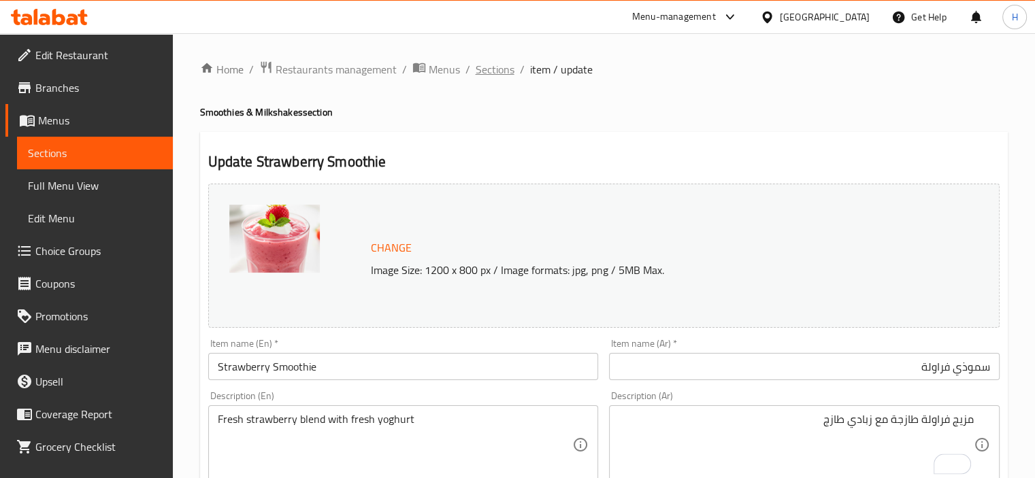
click at [486, 70] on span "Sections" at bounding box center [495, 69] width 39 height 16
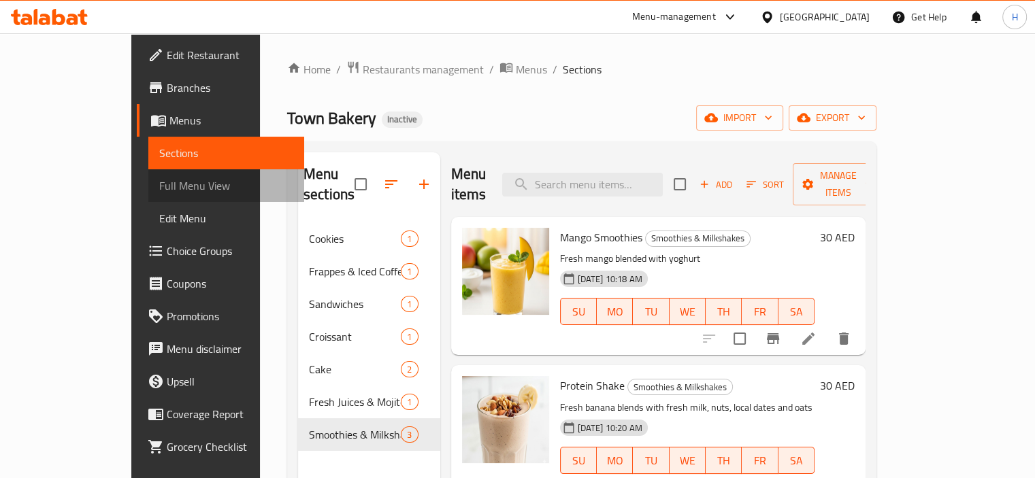
click at [148, 176] on link "Full Menu View" at bounding box center [226, 185] width 156 height 33
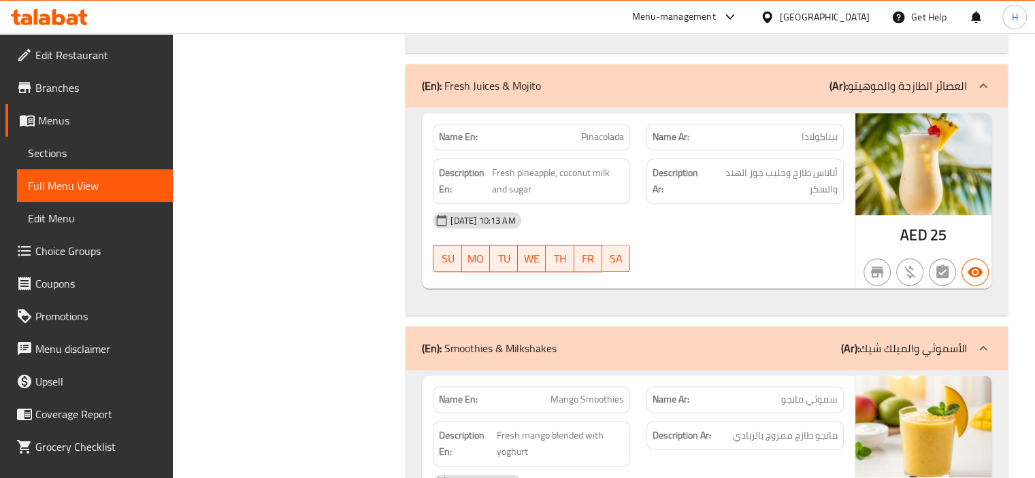
scroll to position [1652, 0]
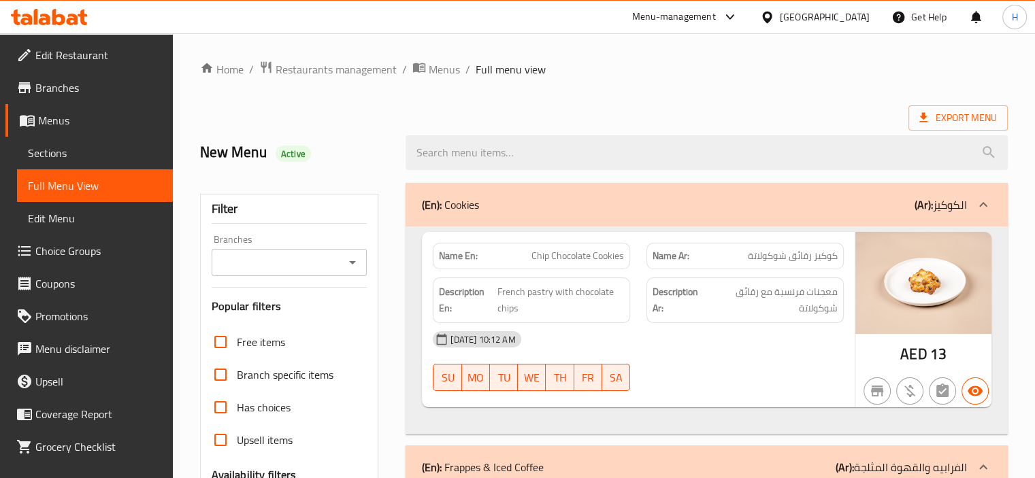
scroll to position [0, 0]
click at [139, 61] on span "Edit Restaurant" at bounding box center [98, 55] width 127 height 16
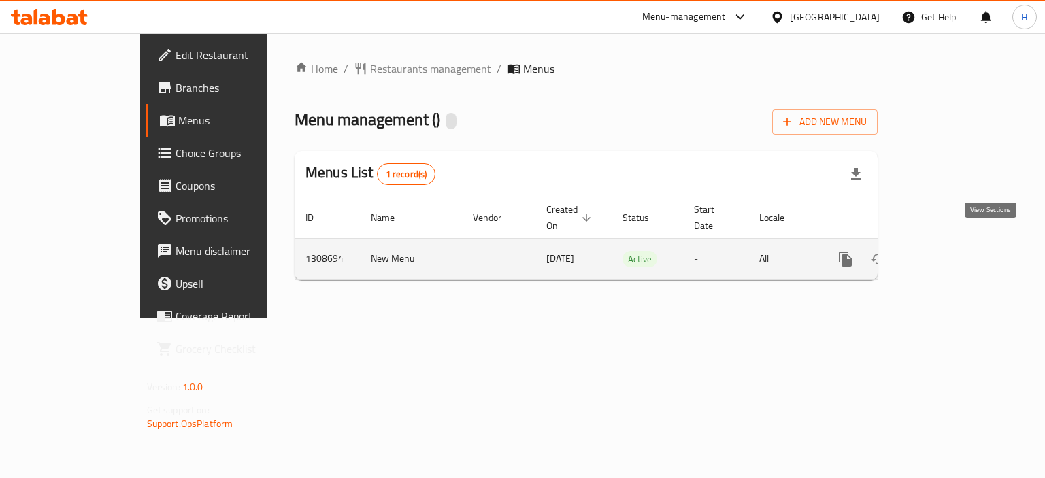
click at [950, 253] on icon "enhanced table" at bounding box center [944, 259] width 12 height 12
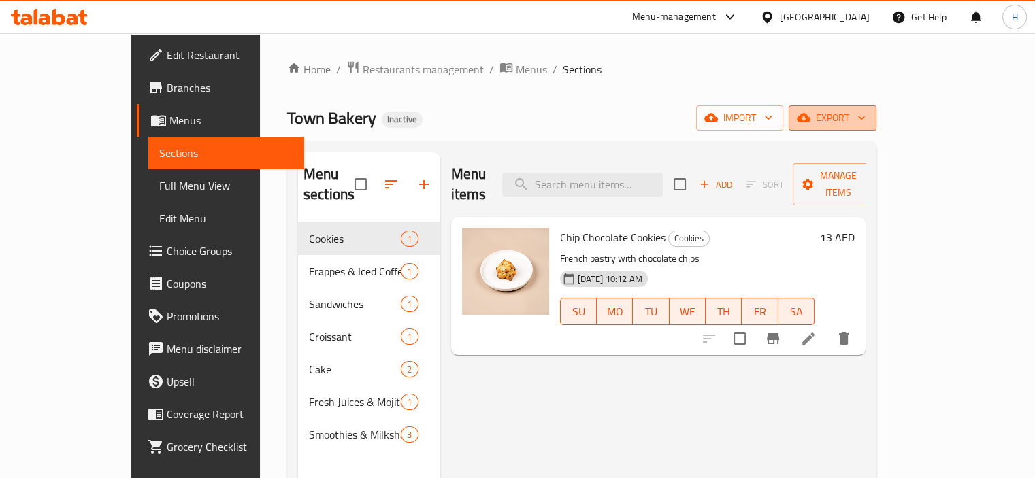
click at [811, 123] on icon "button" at bounding box center [804, 118] width 14 height 14
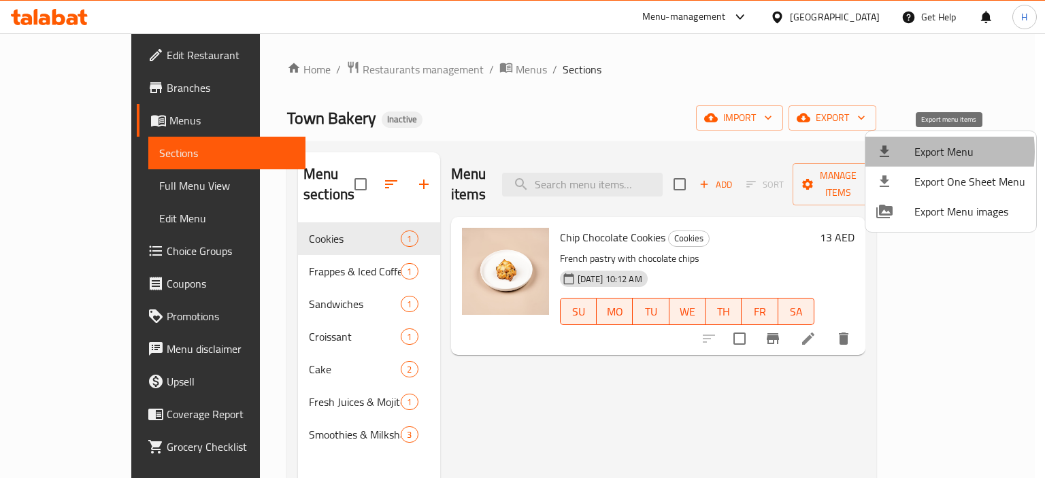
click at [906, 152] on div at bounding box center [896, 152] width 38 height 16
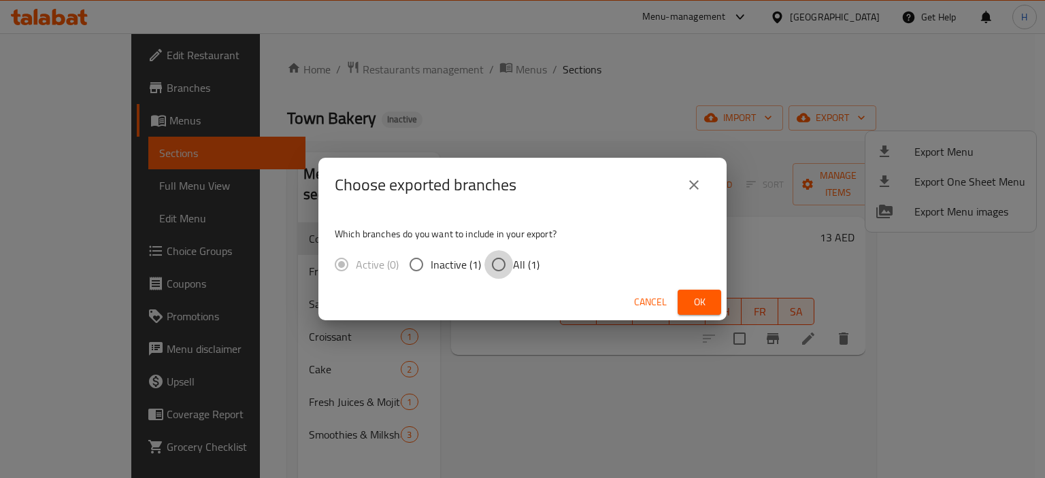
click at [506, 261] on input "All (1)" at bounding box center [499, 264] width 29 height 29
radio input "true"
click at [702, 310] on span "Ok" at bounding box center [700, 302] width 22 height 17
